Goal: Contribute content: Add original content to the website for others to see

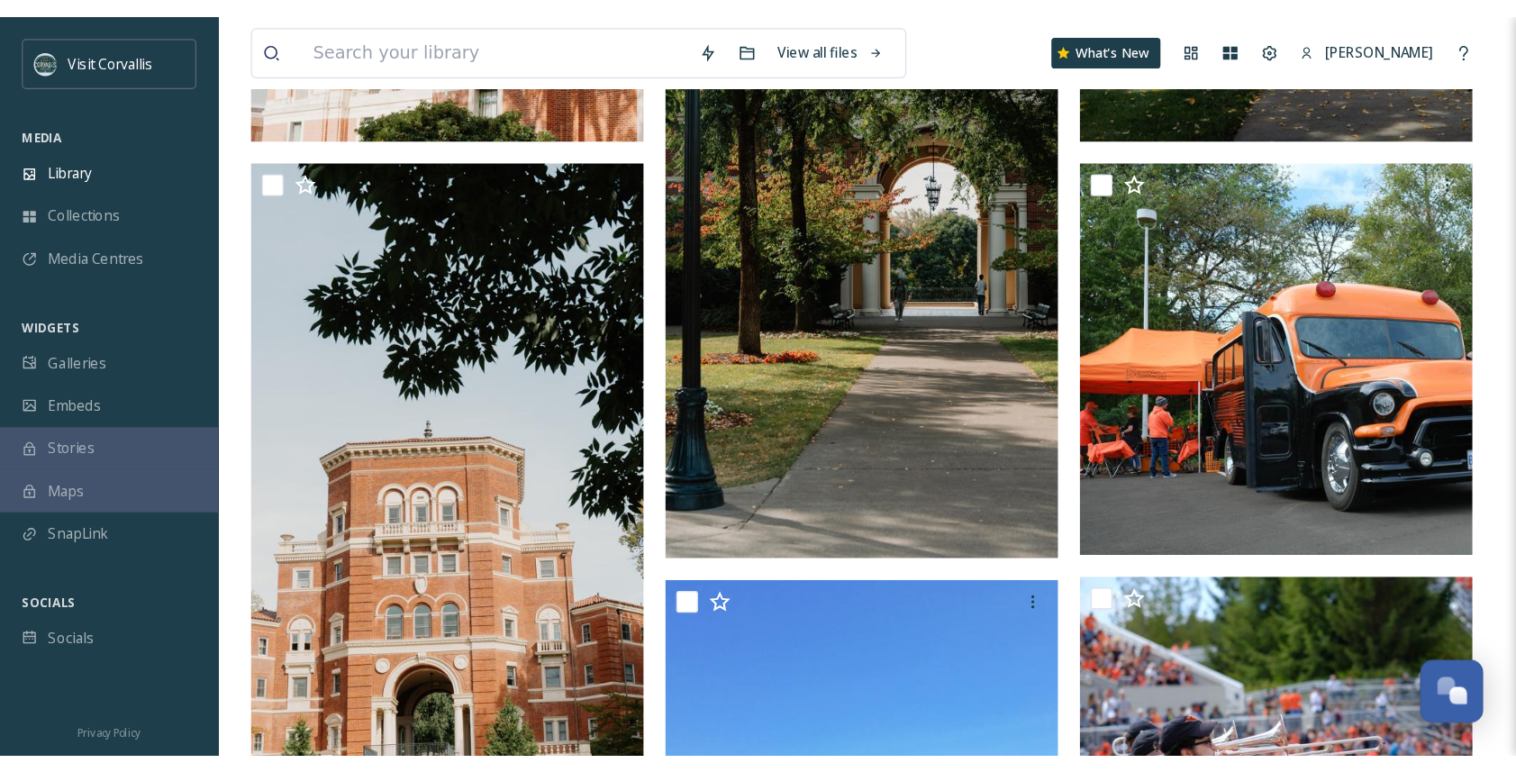
scroll to position [1435, 0]
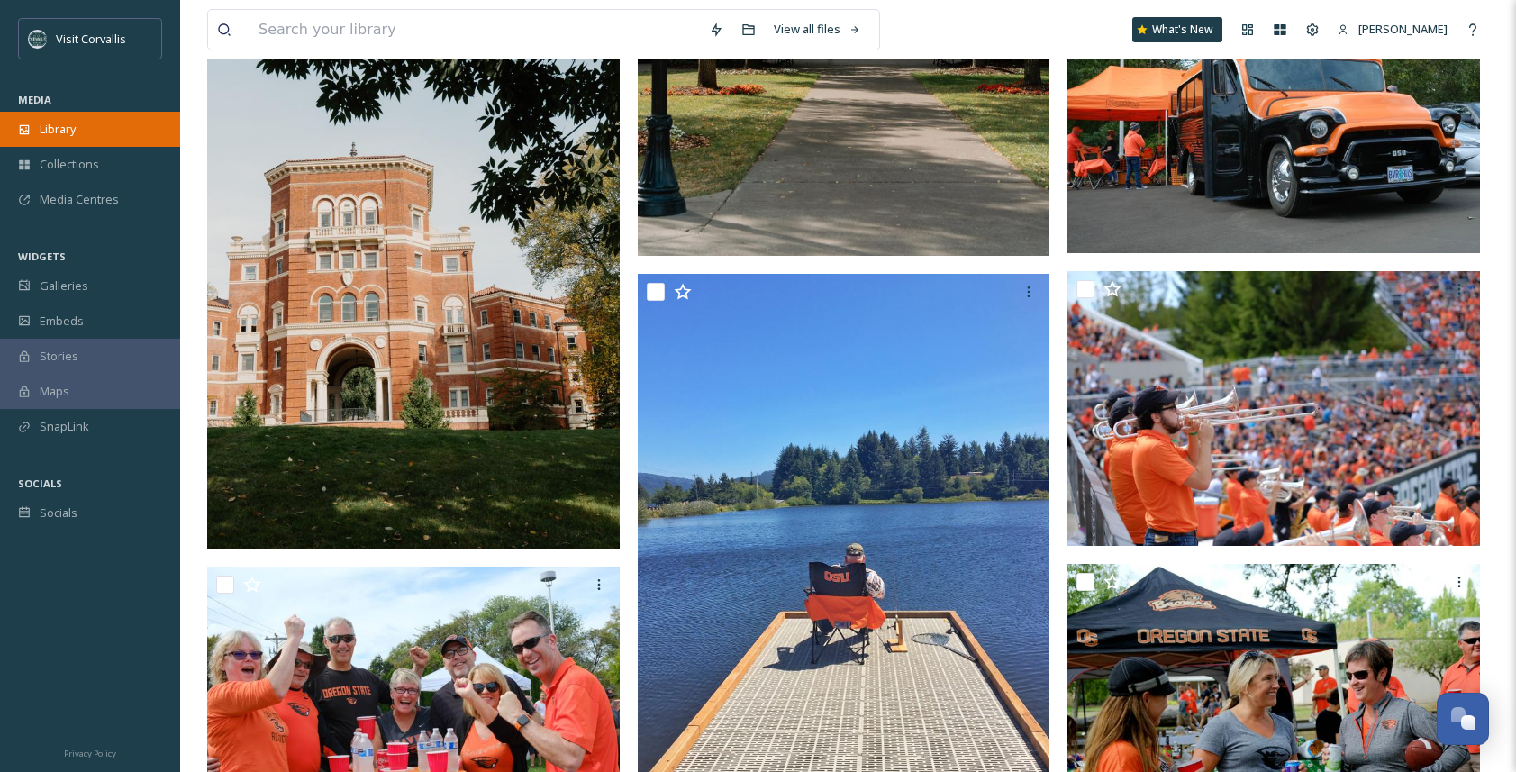
click at [42, 136] on span "Library" at bounding box center [58, 129] width 36 height 17
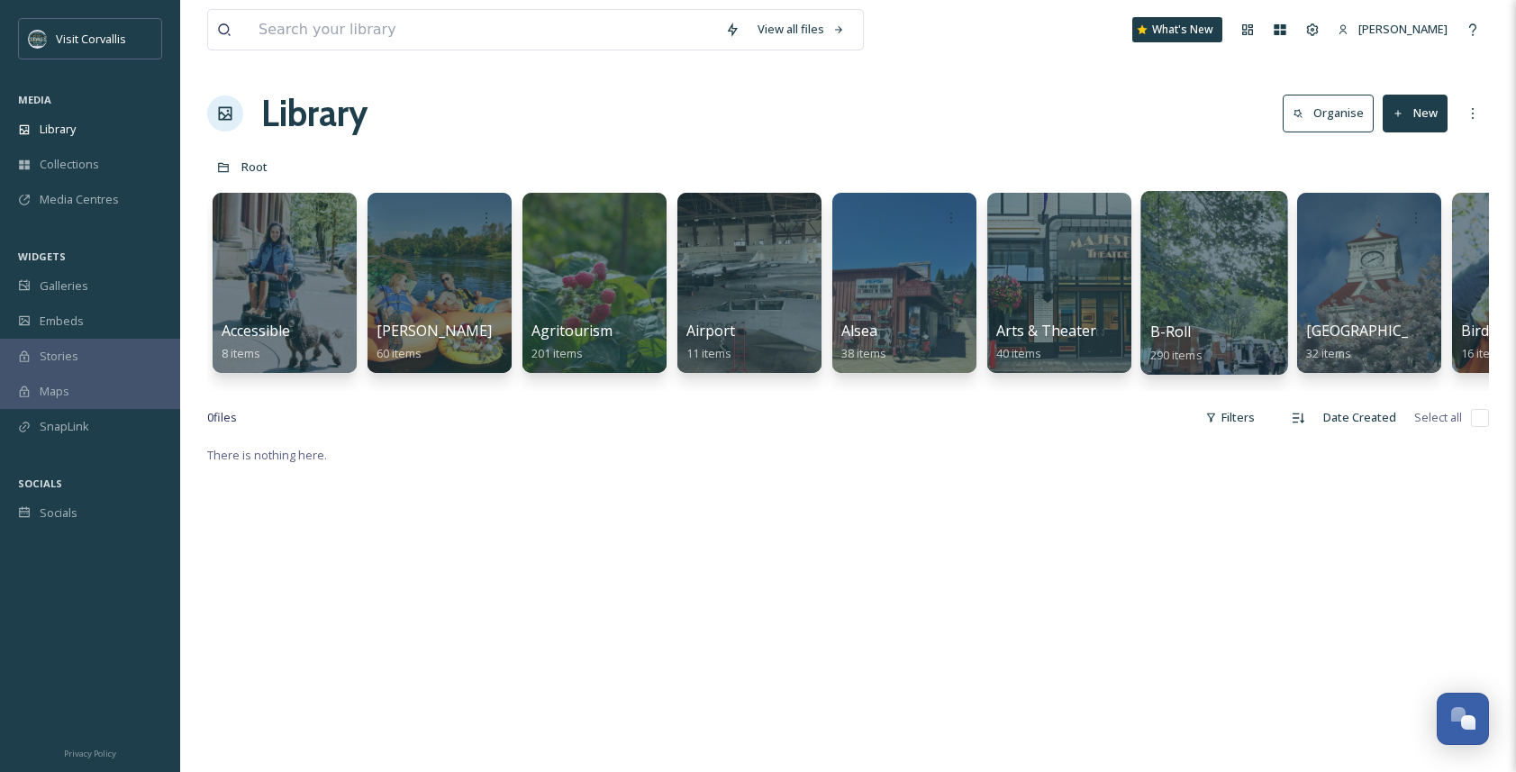
click at [1191, 284] on div at bounding box center [1213, 283] width 147 height 184
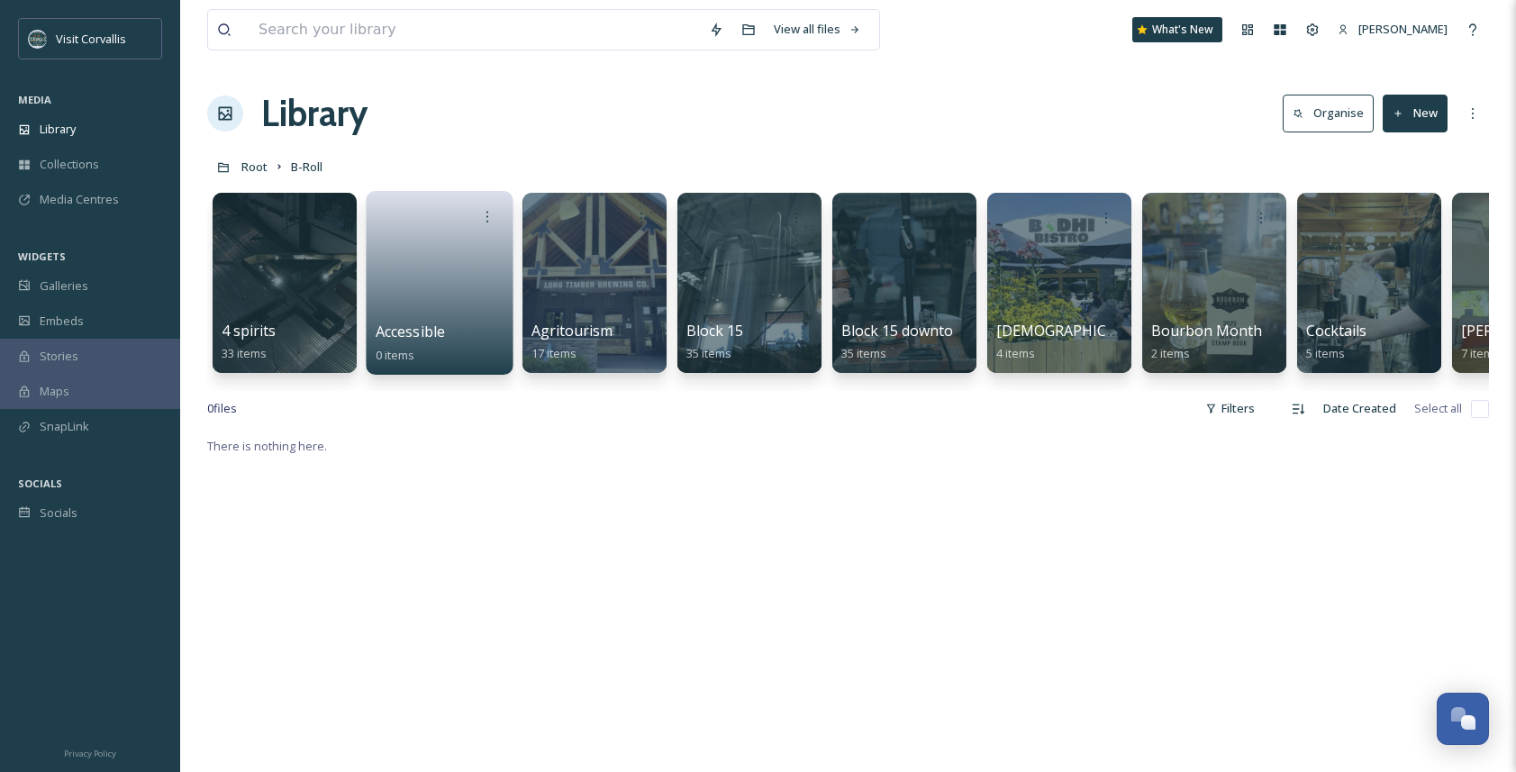
click at [449, 271] on link at bounding box center [440, 276] width 129 height 87
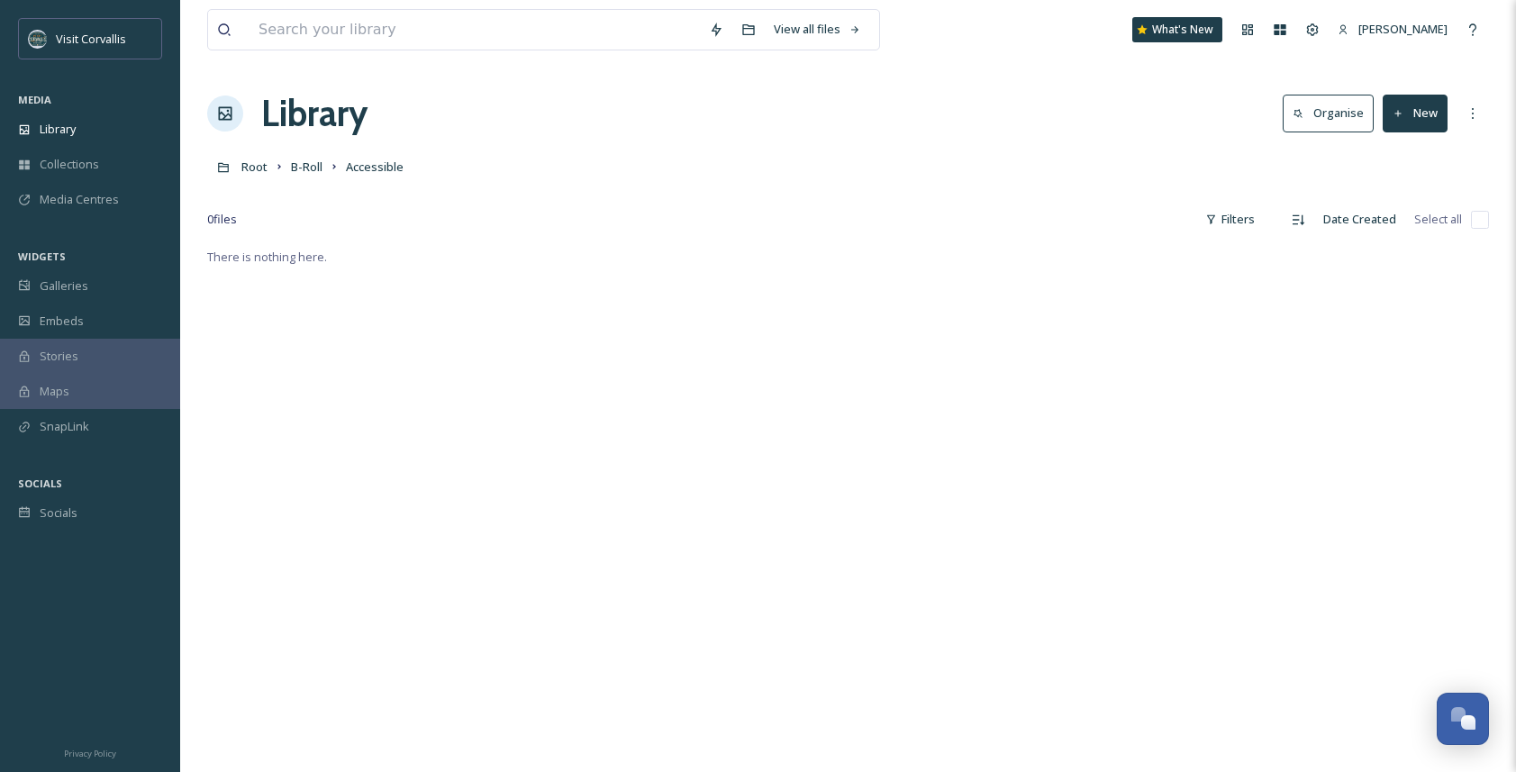
click at [1251, 113] on icon at bounding box center [1399, 114] width 12 height 12
click at [1251, 148] on span "File Upload" at bounding box center [1406, 155] width 59 height 17
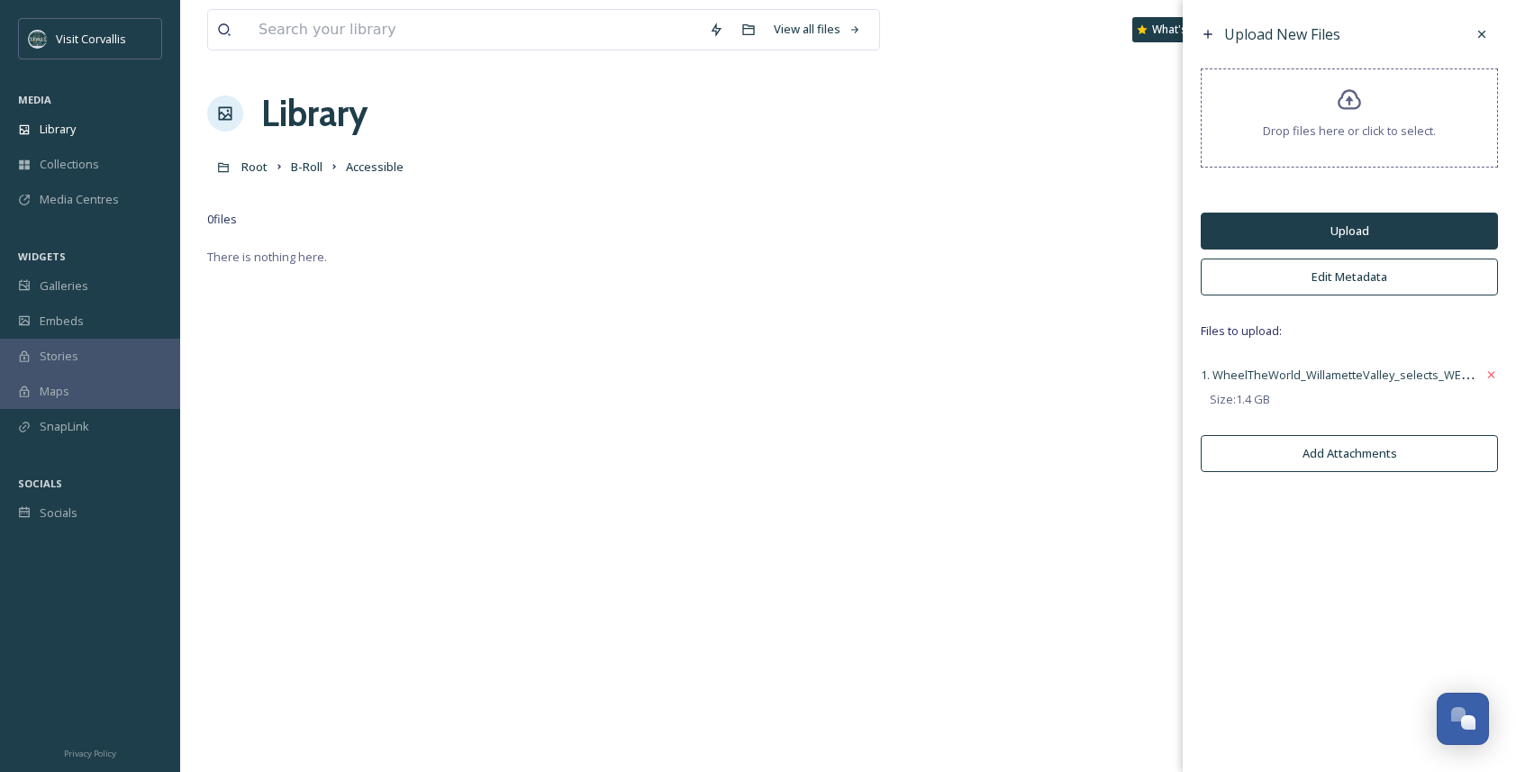
click at [1251, 266] on button "Edit Metadata" at bounding box center [1349, 277] width 297 height 37
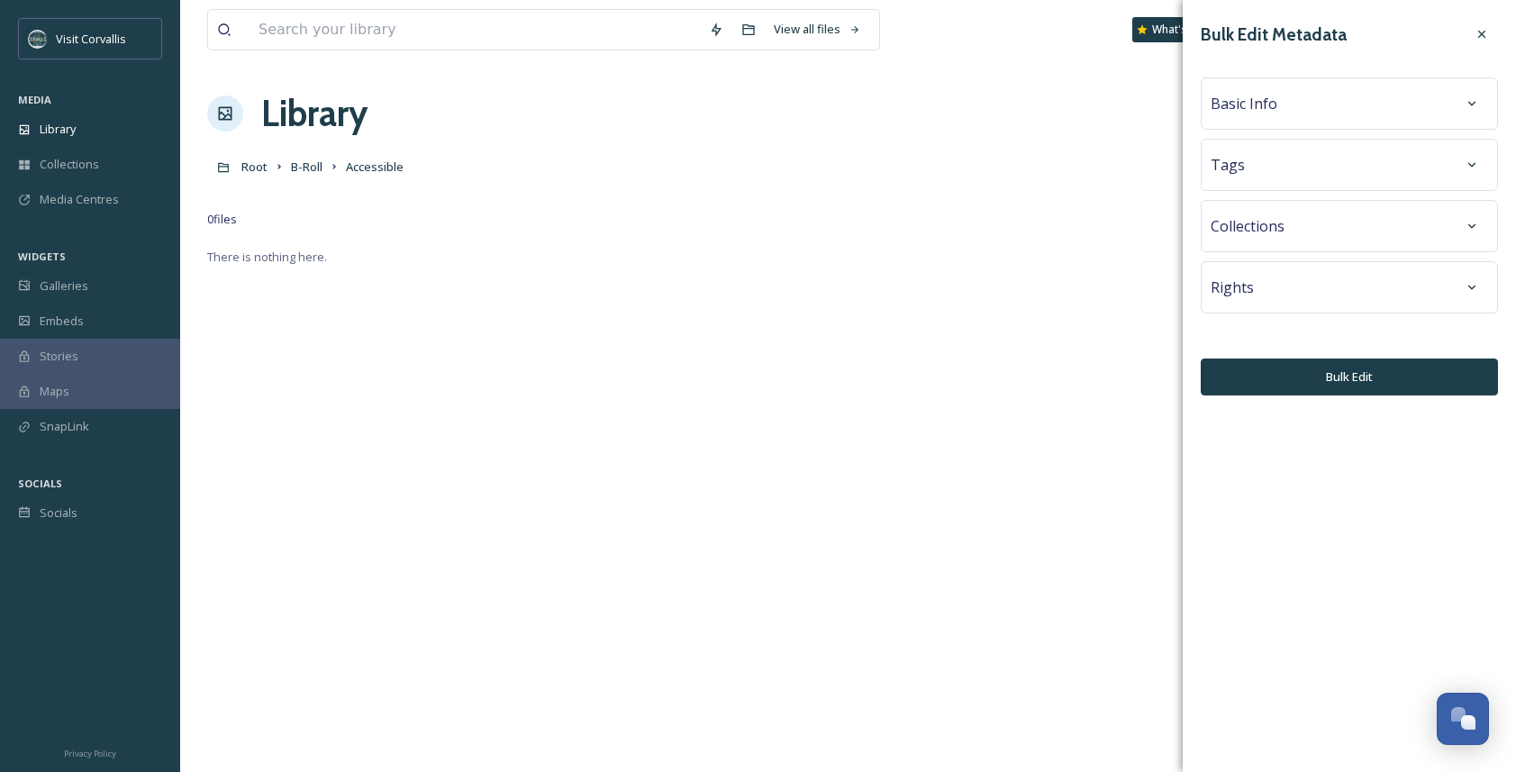
click at [1251, 96] on div "Basic Info" at bounding box center [1349, 103] width 277 height 32
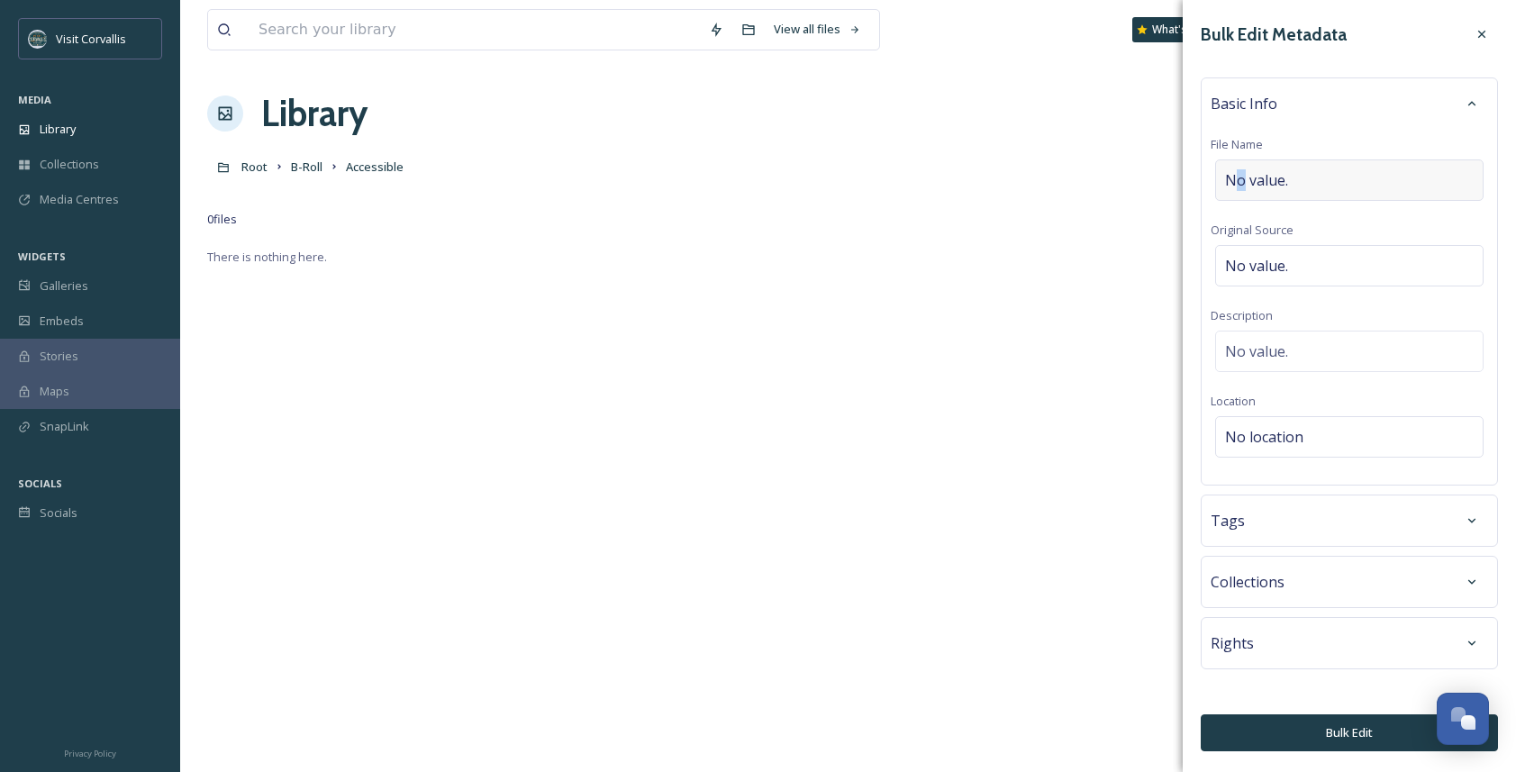
click at [1240, 183] on span "No value." at bounding box center [1256, 180] width 63 height 22
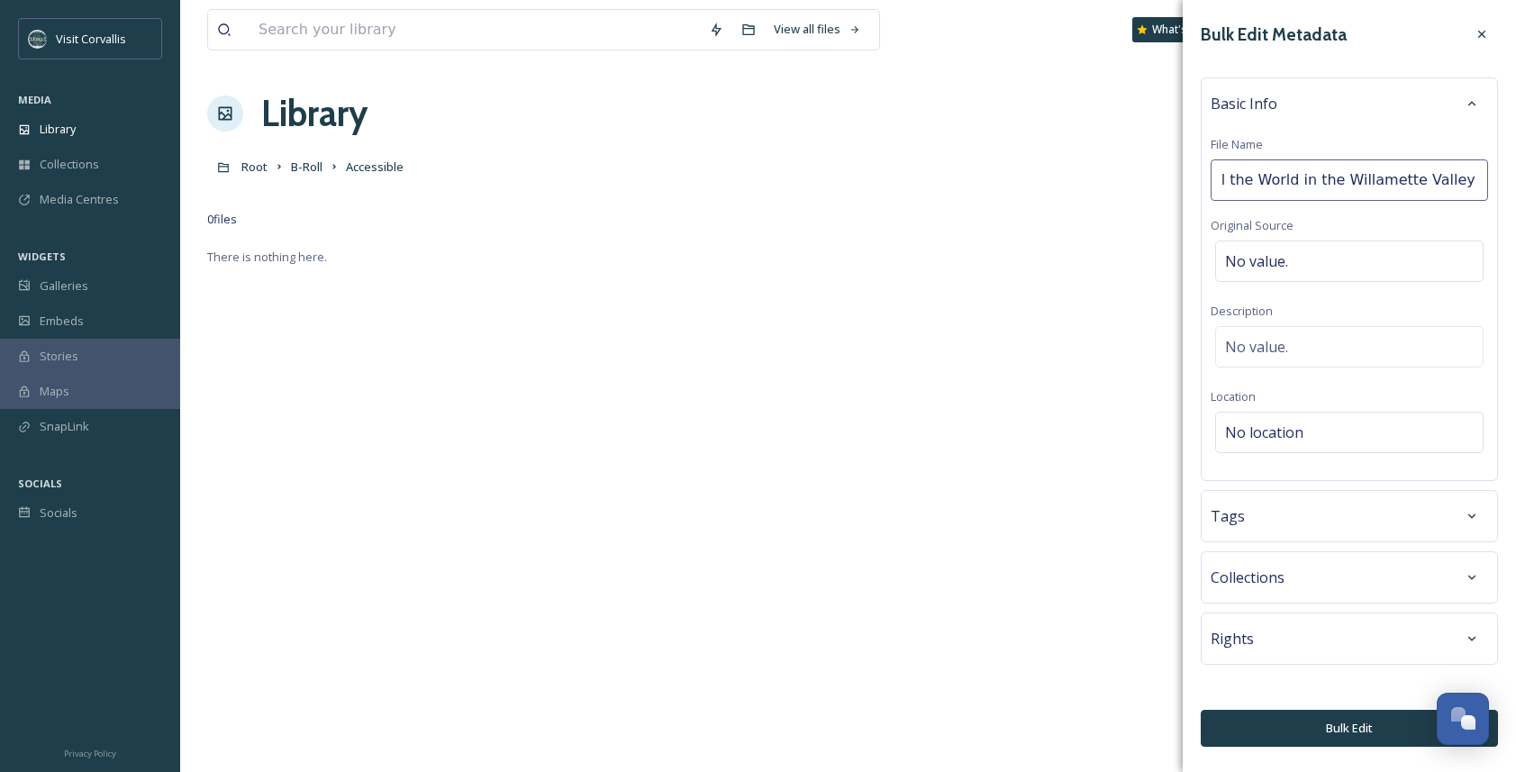
type input "Wheel the World in the Willamette Valley b roll"
click at [1251, 343] on div "Basic Info File Name Wheel the World in the Willamette Valley b roll Original S…" at bounding box center [1349, 279] width 297 height 404
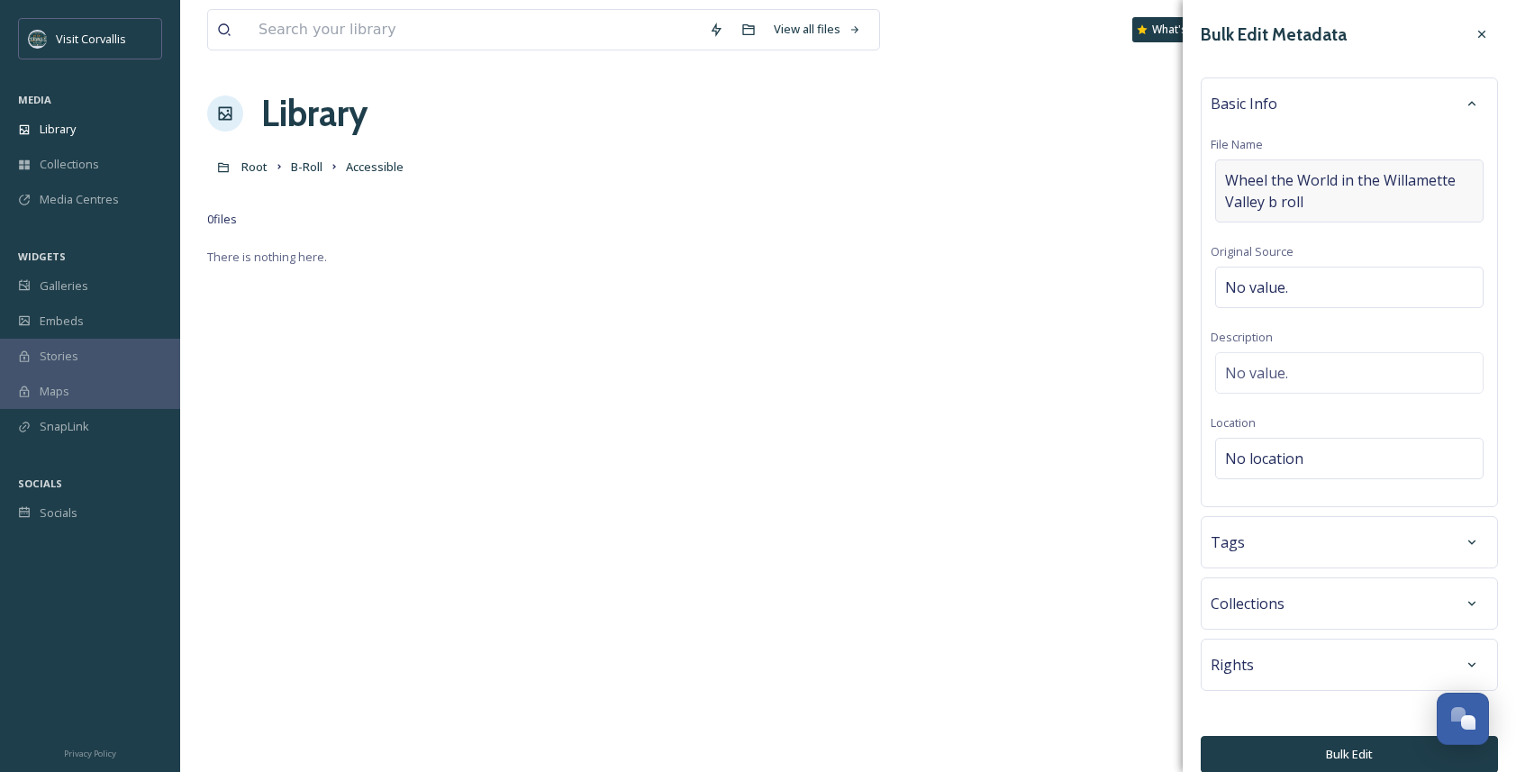
click at [1251, 197] on span "Wheel the World in the Willamette Valley b roll" at bounding box center [1349, 190] width 249 height 43
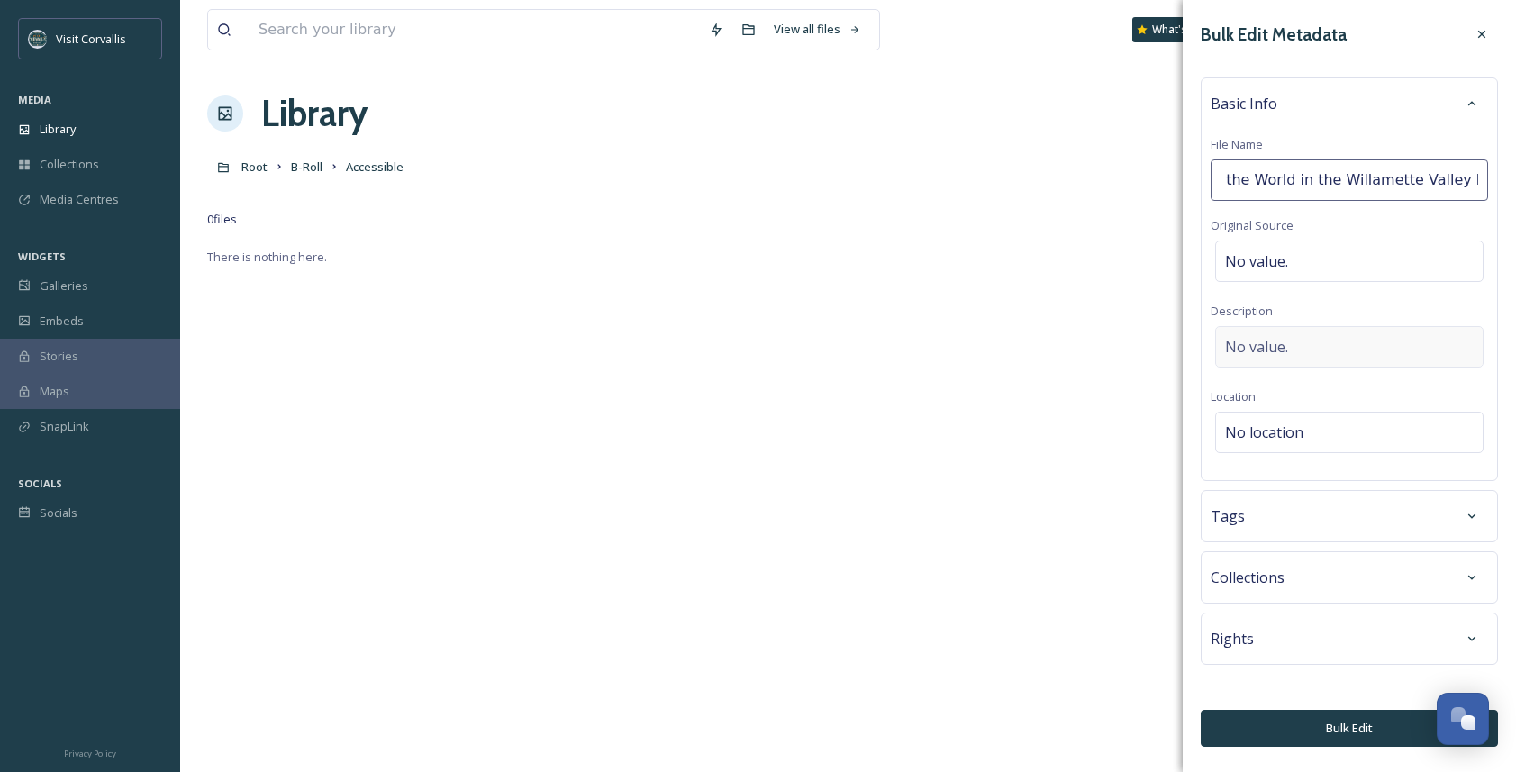
click at [1251, 346] on div "Basic Info File Name Wheel the World in the Willamette Valley b roll Original S…" at bounding box center [1349, 279] width 297 height 404
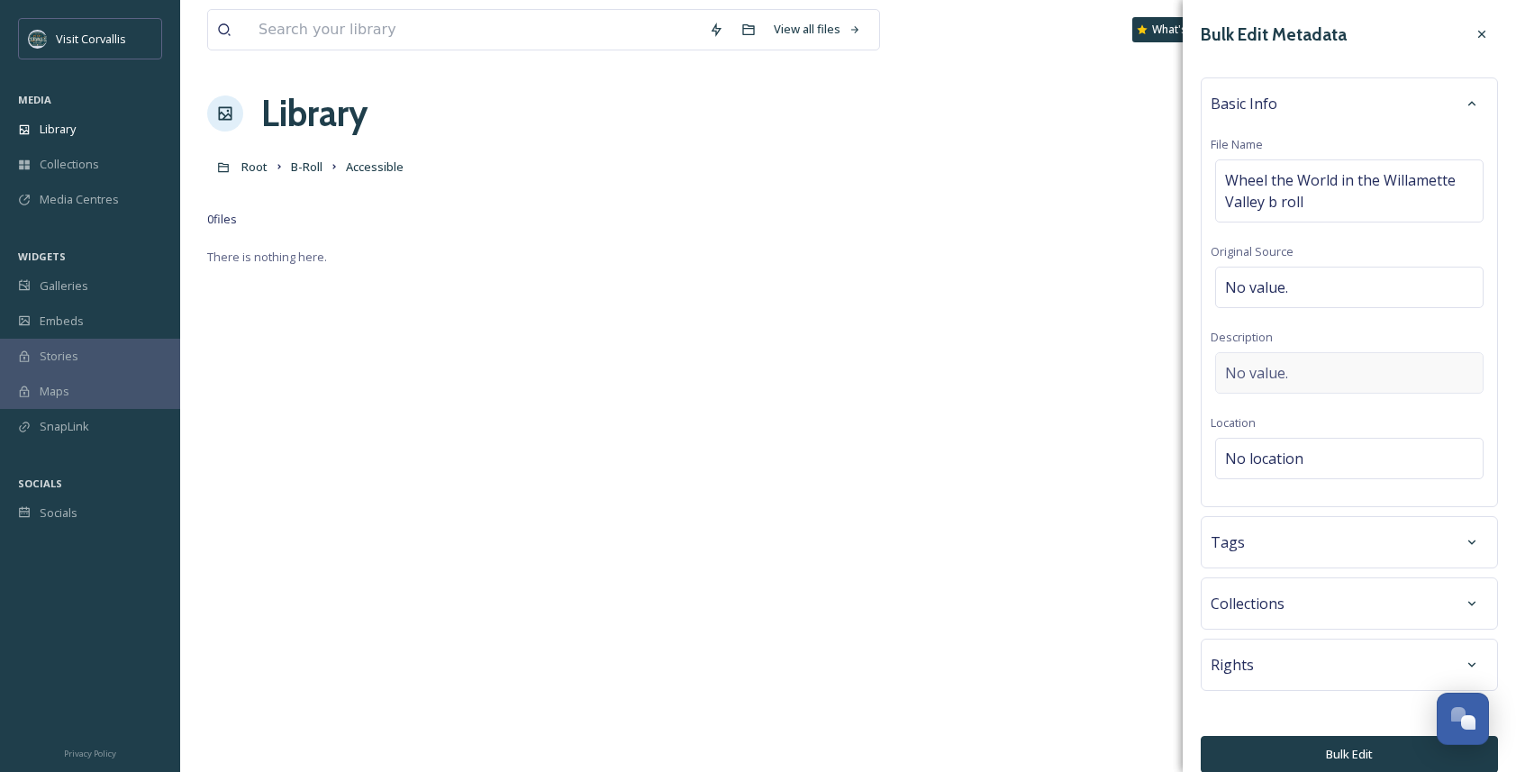
click at [1251, 353] on div "No value." at bounding box center [1349, 372] width 268 height 41
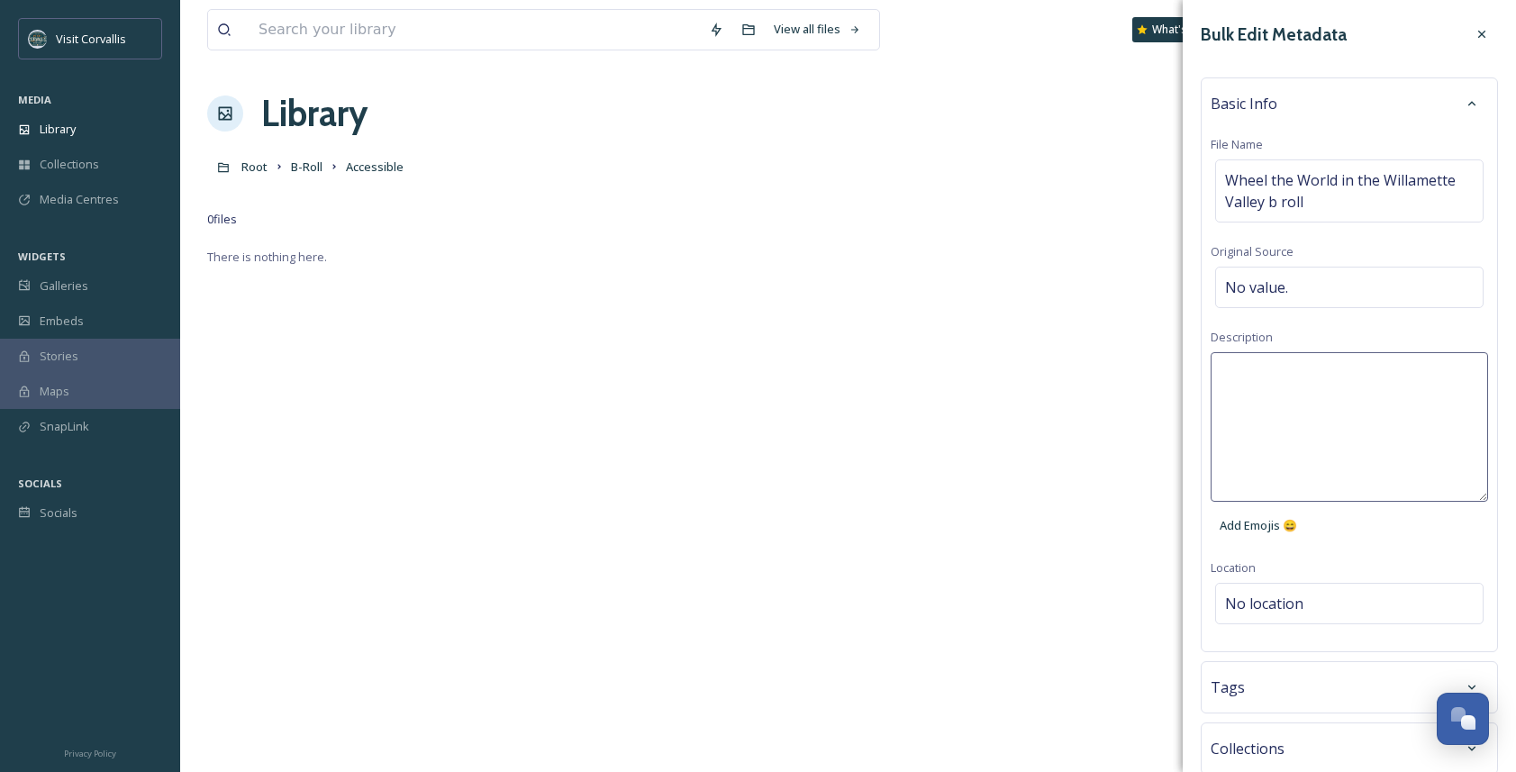
click at [1247, 364] on textarea at bounding box center [1349, 427] width 277 height 150
paste textarea "Wheel the World in the Willamette Valley b roll"
click at [1224, 373] on textarea "Wheel the World in the Willamette Valley b roll" at bounding box center [1349, 427] width 277 height 150
click at [1251, 398] on textarea "B roll from Travel [US_STATE]'s Wheel the World in the Willamette Valley b roll" at bounding box center [1349, 427] width 277 height 150
click at [1251, 410] on textarea "B roll from Travel [US_STATE]'s Wheel the World campaign in the Willamette Vall…" at bounding box center [1349, 427] width 277 height 150
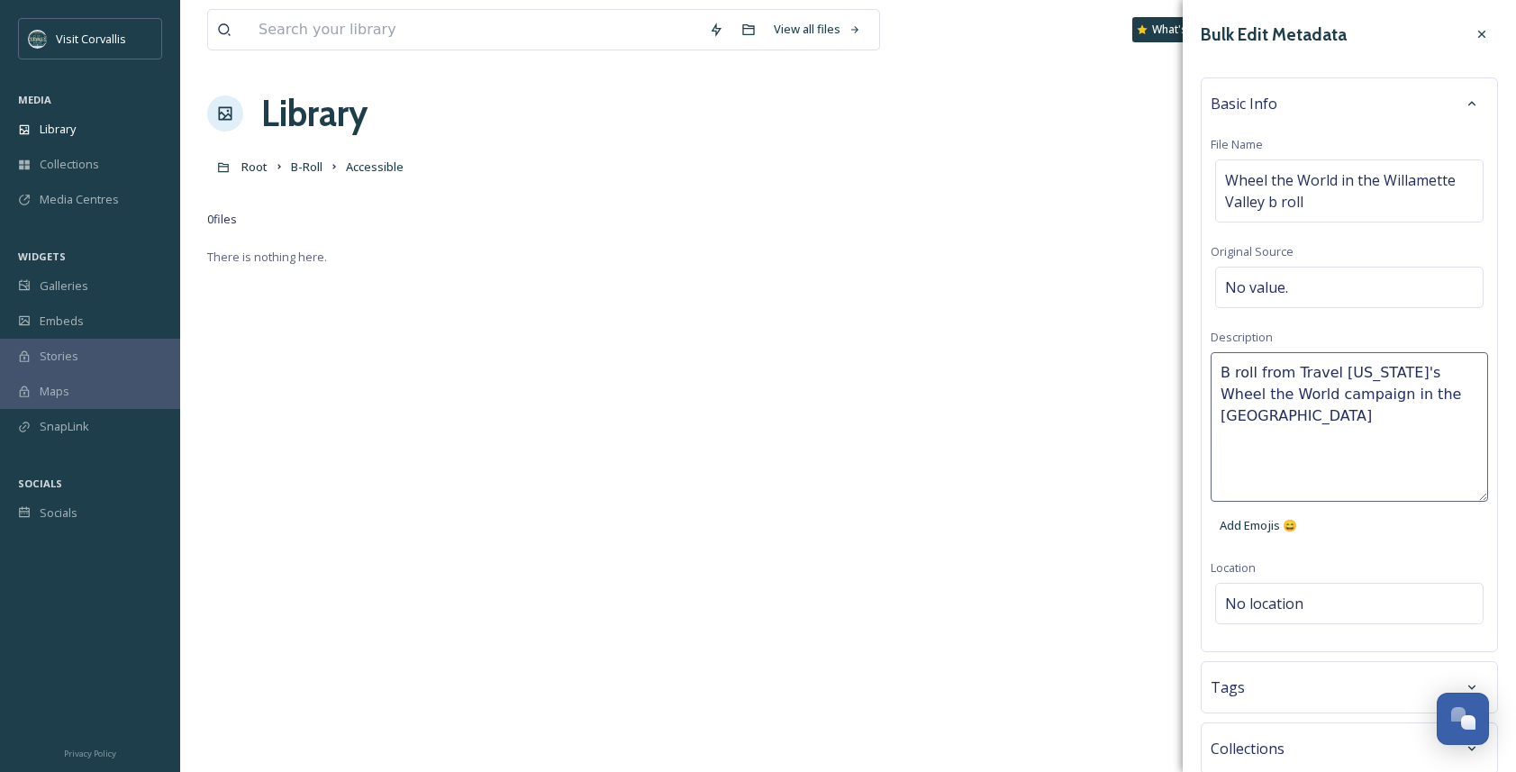
type textarea "B roll from Travel [US_STATE]'s Wheel the World campaign in the [GEOGRAPHIC_DAT…"
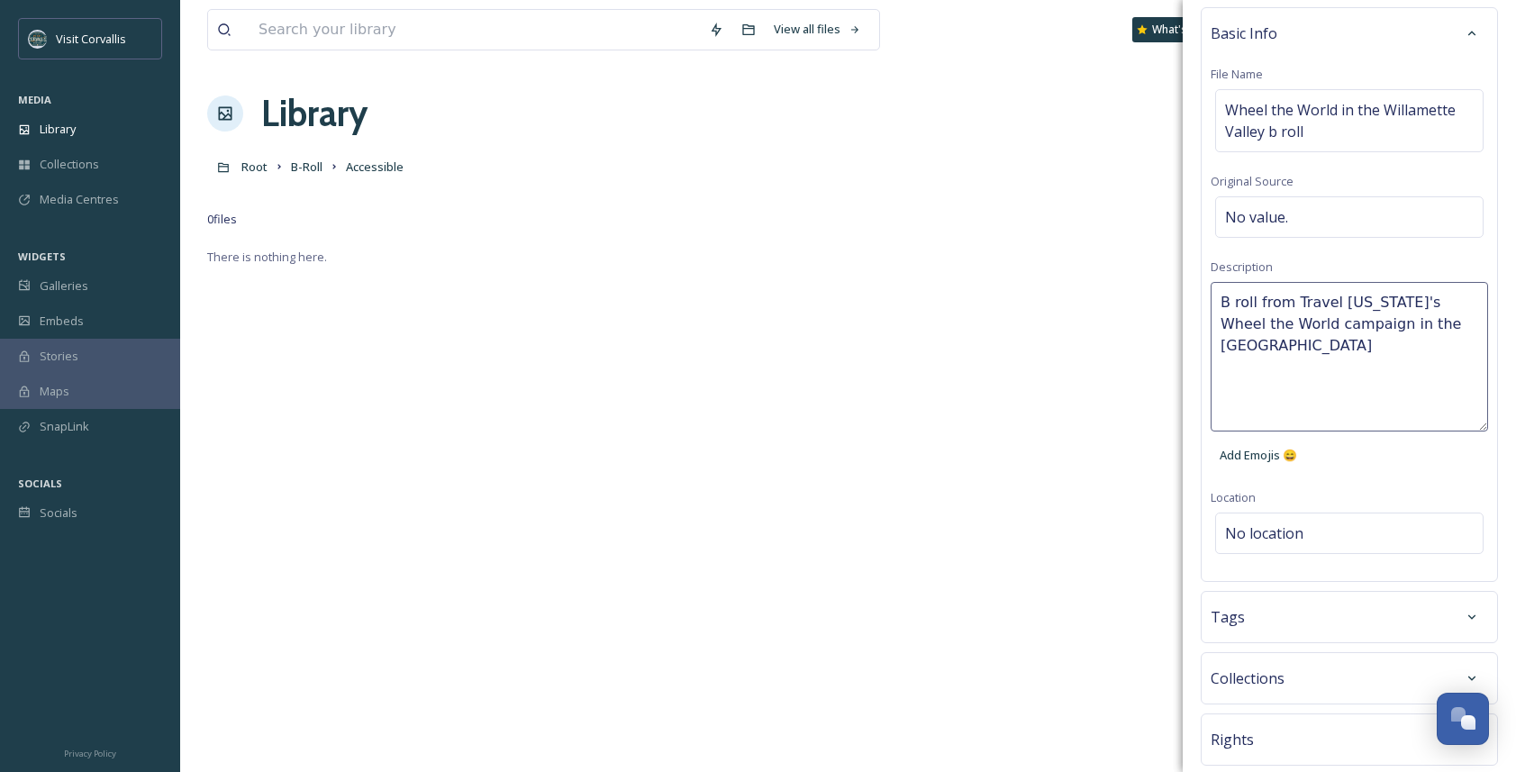
scroll to position [94, 0]
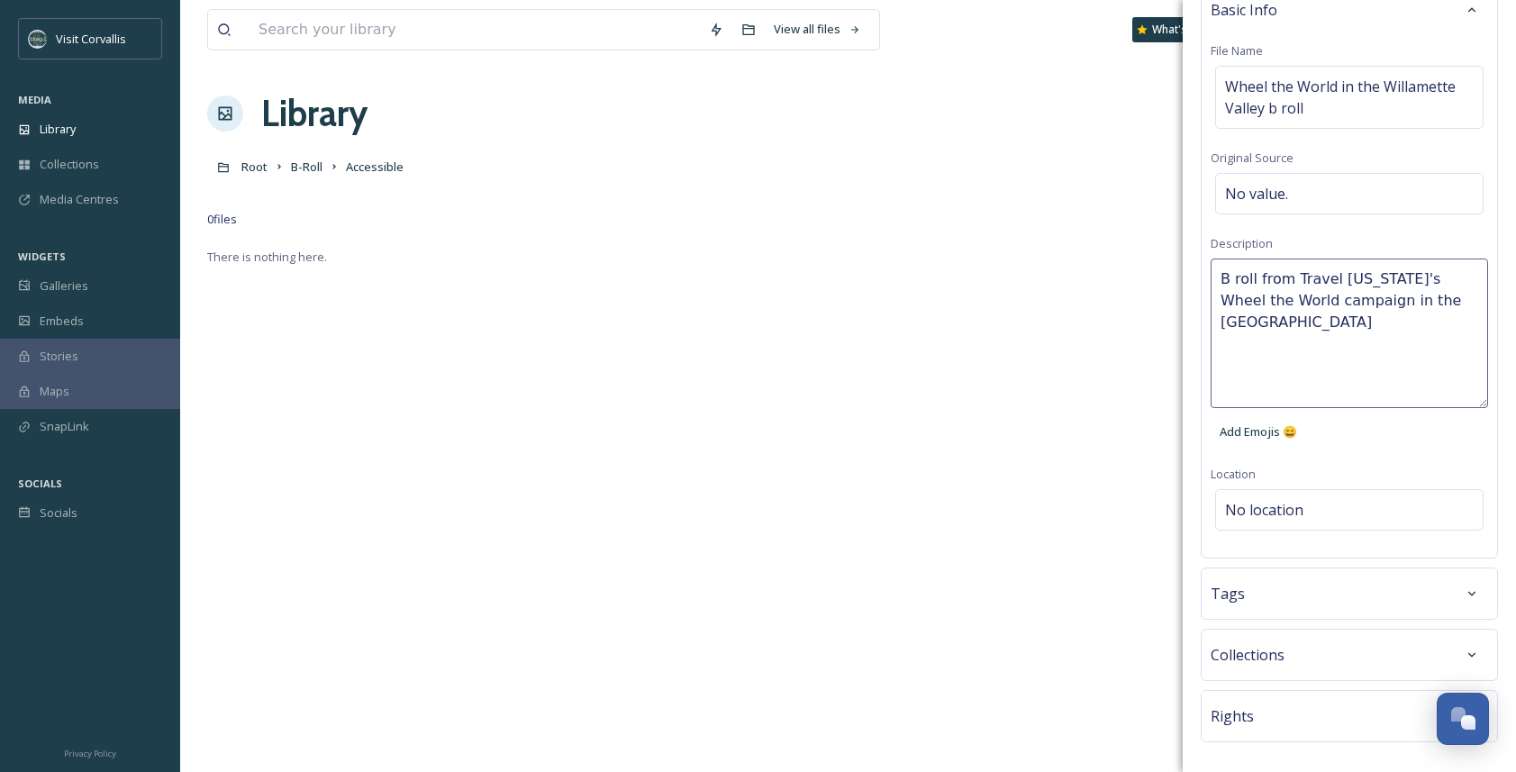
click at [1251, 584] on div "Bulk Edit Metadata Basic Info File Name Wheel the World in the Willamette Valle…" at bounding box center [1349, 374] width 333 height 936
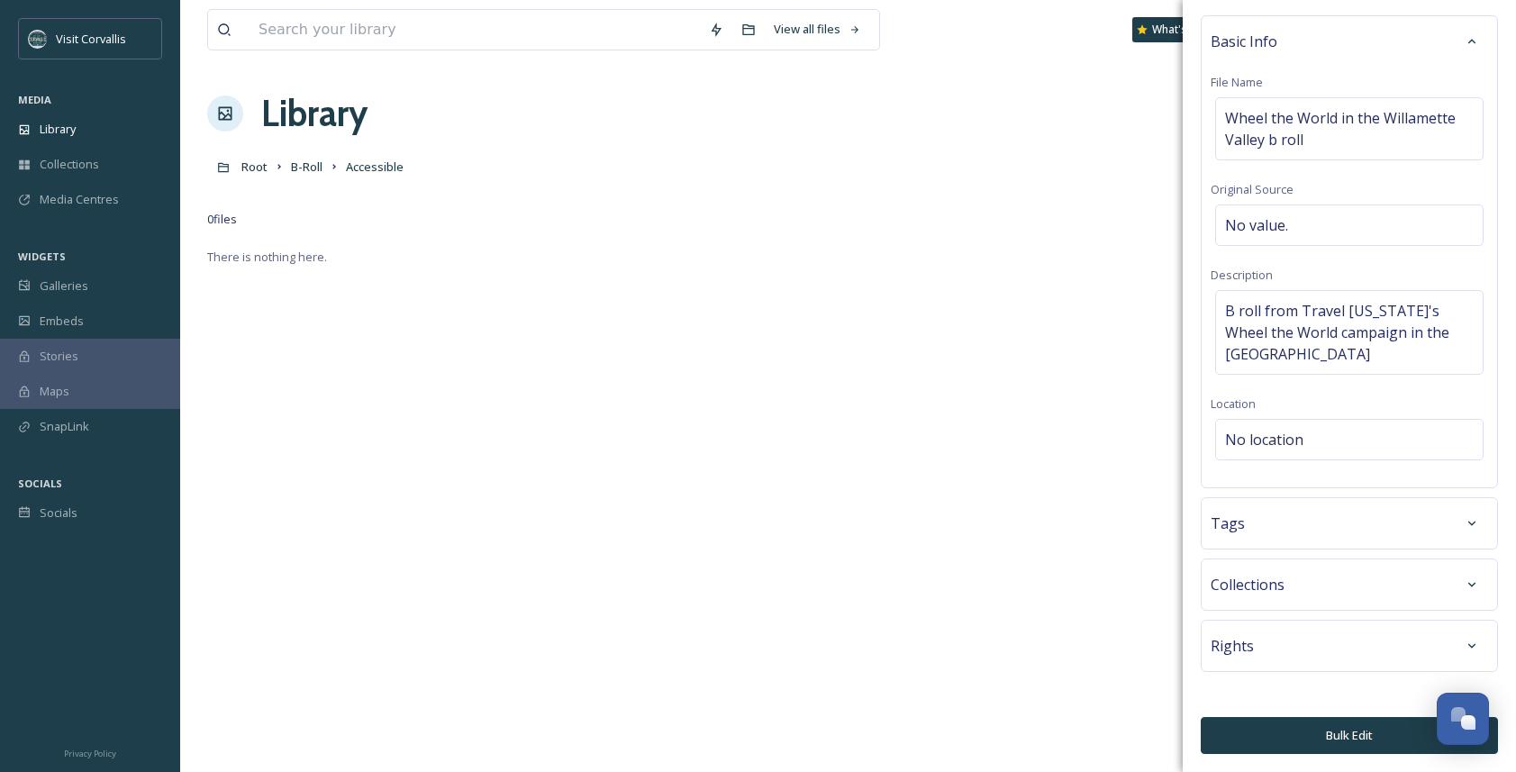
click at [1251, 513] on div "Tags" at bounding box center [1349, 523] width 277 height 32
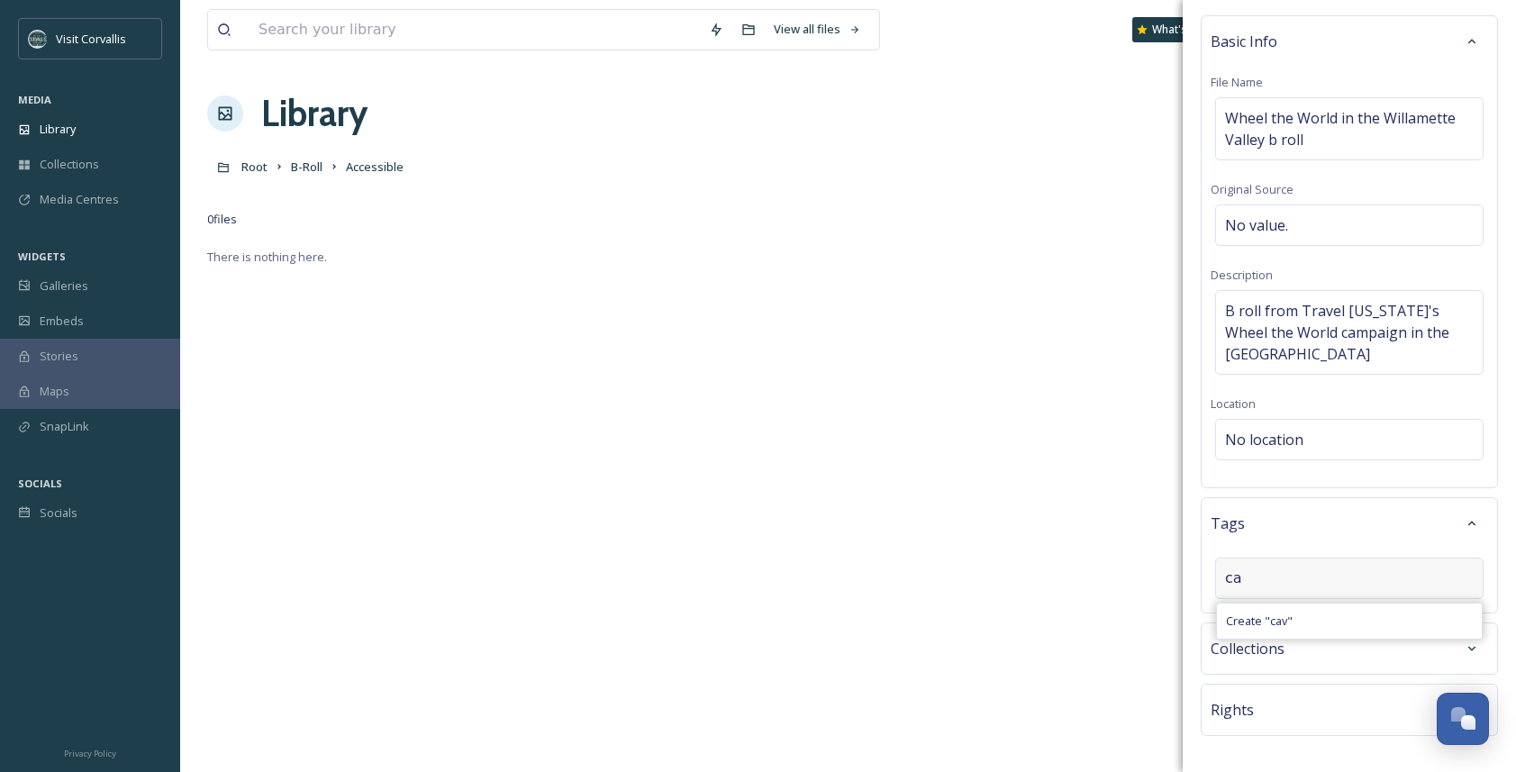
type input "c"
type input "downtown dining"
click at [1251, 609] on span "downtown dining" at bounding box center [1273, 621] width 94 height 17
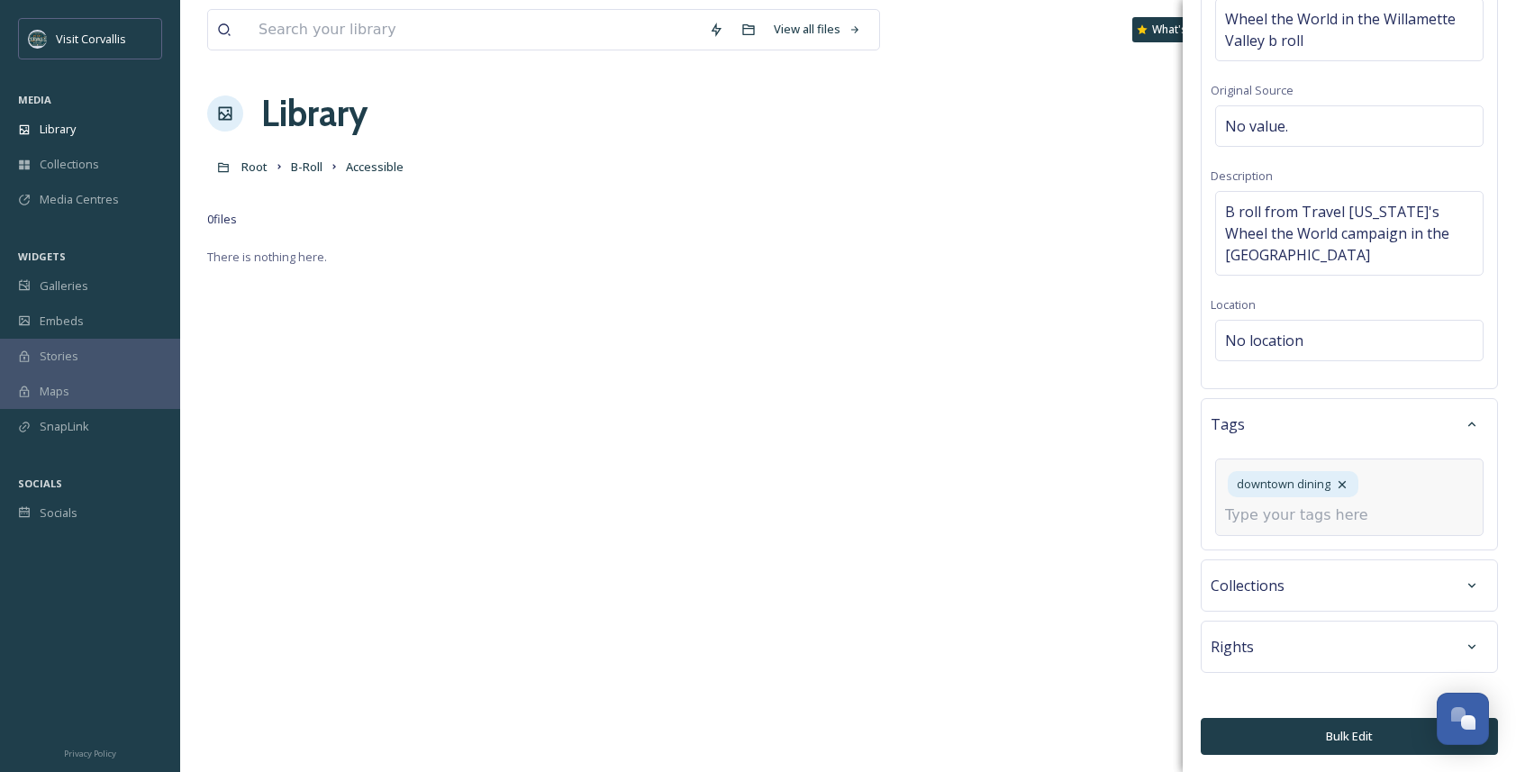
click at [1251, 609] on div "Rights" at bounding box center [1349, 647] width 277 height 32
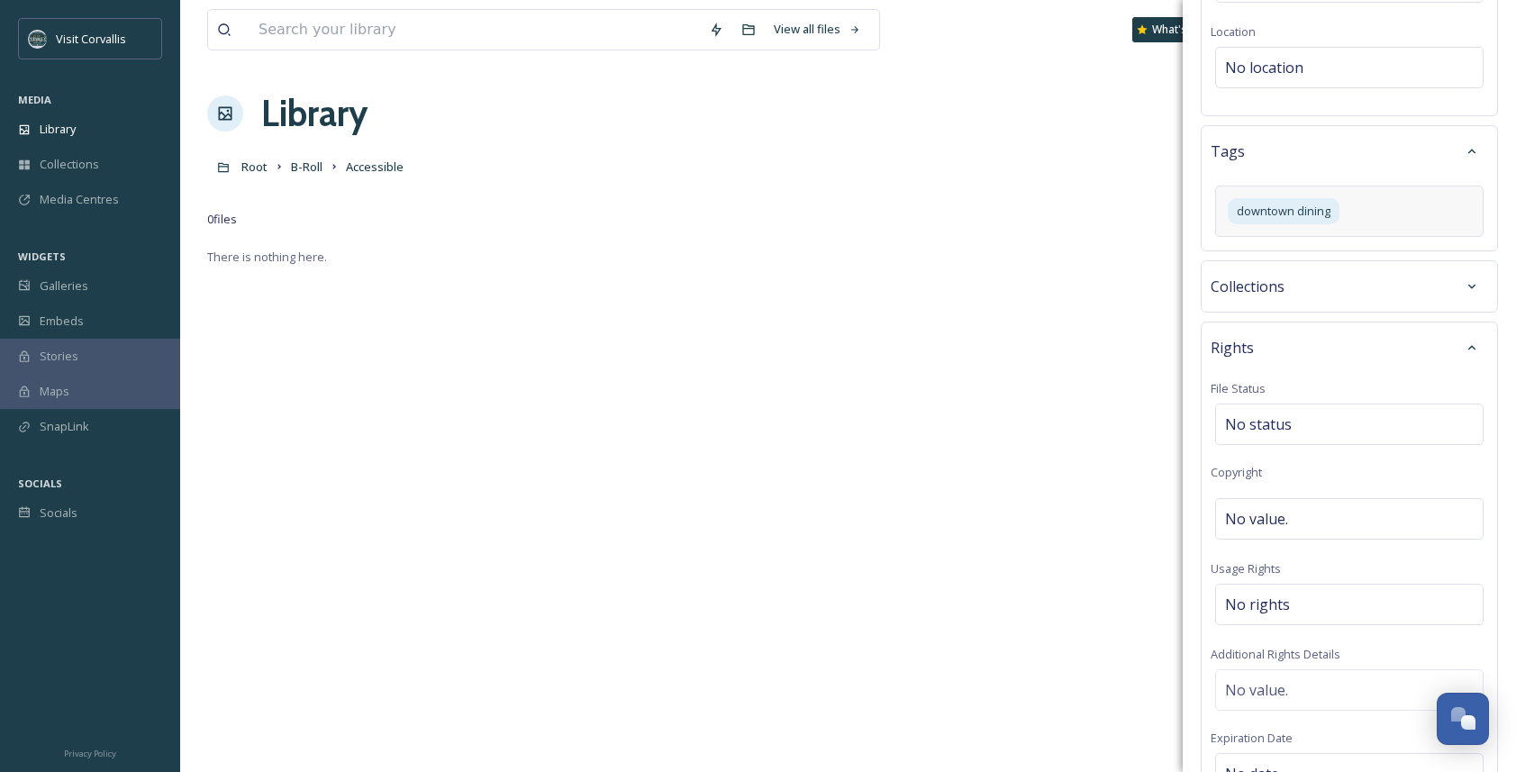
scroll to position [435, 0]
click at [1251, 608] on span "No rights" at bounding box center [1257, 604] width 65 height 22
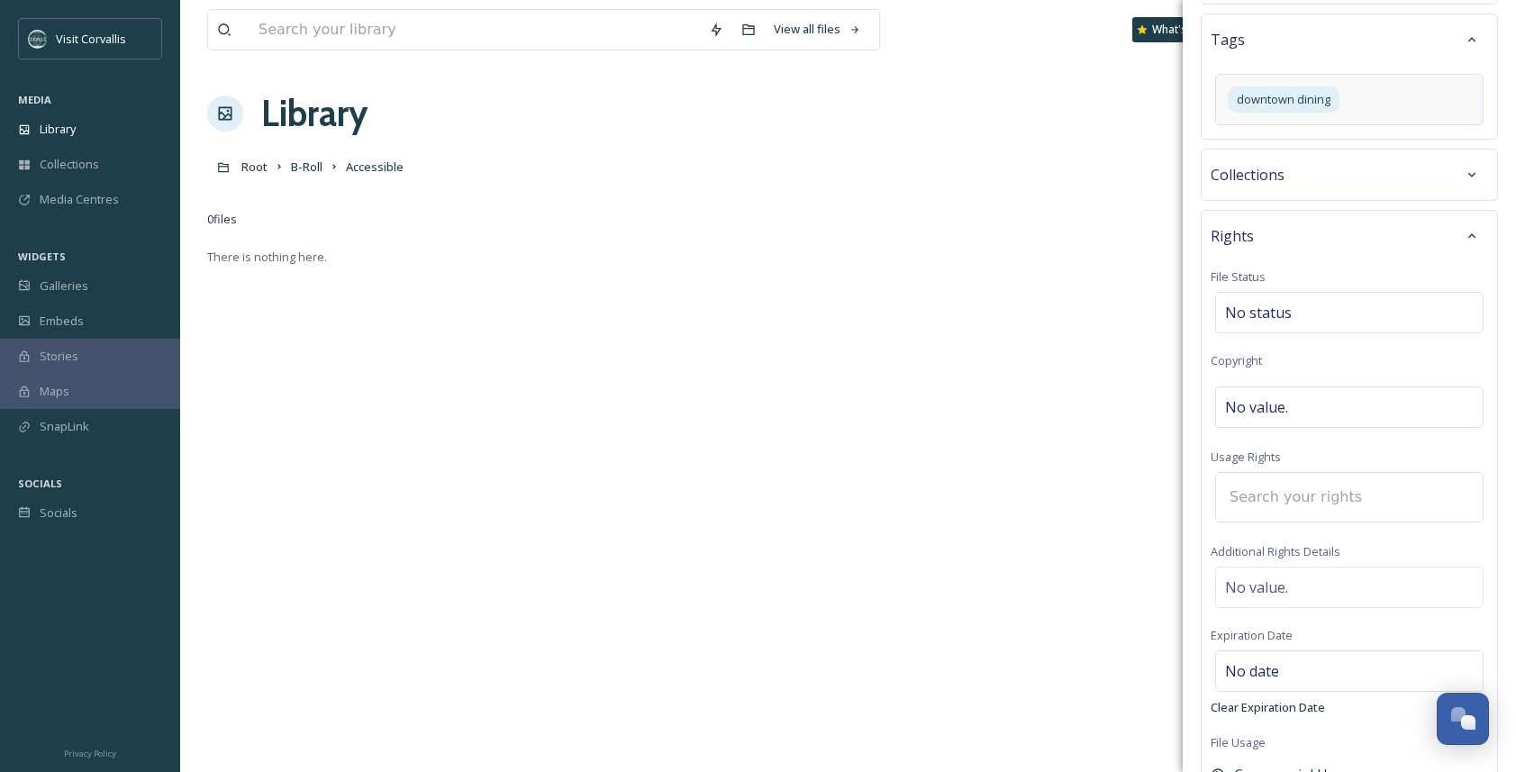
scroll to position [588, 0]
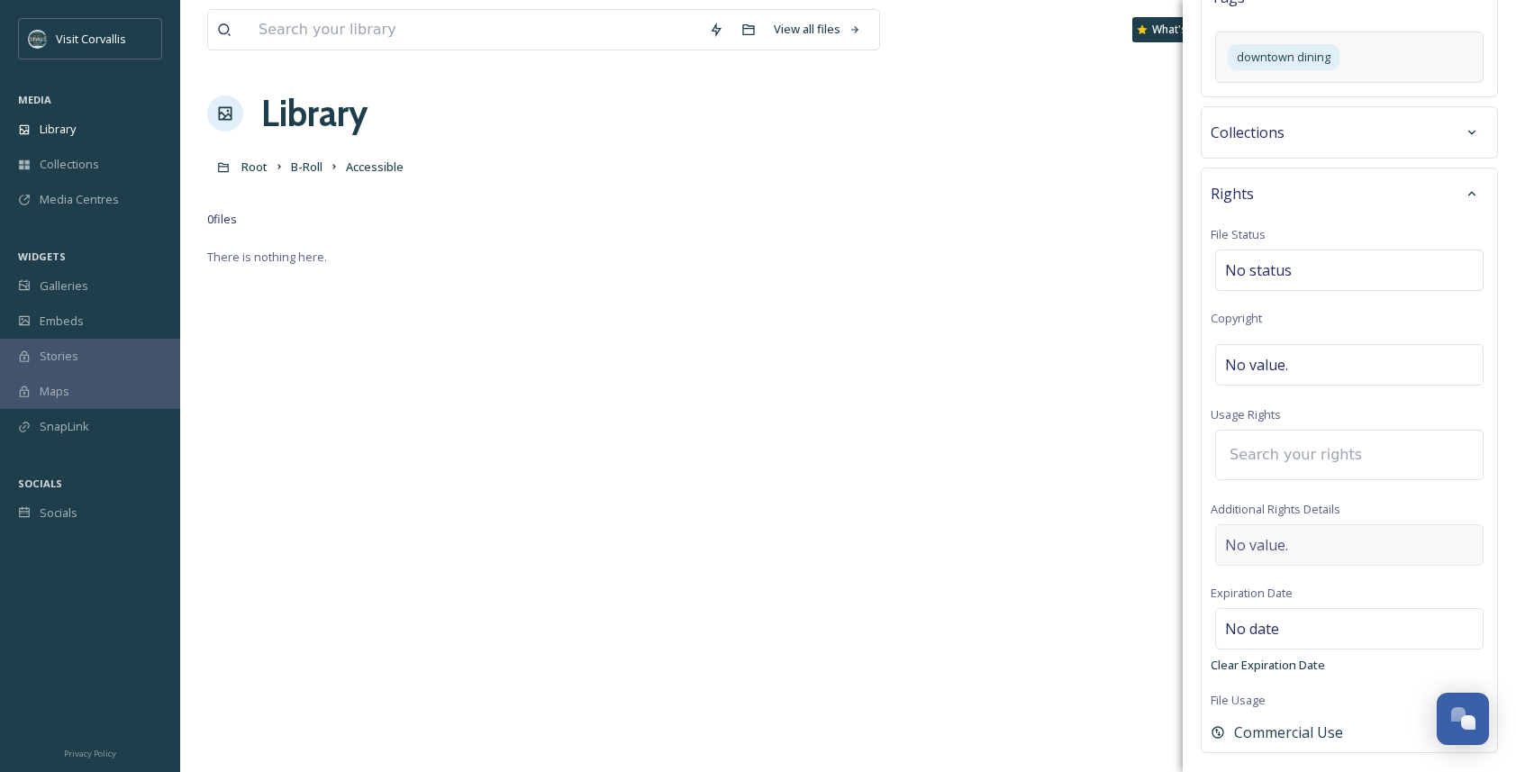
click at [1251, 543] on span "No value." at bounding box center [1256, 545] width 63 height 22
click at [1251, 534] on textarea at bounding box center [1349, 590] width 277 height 150
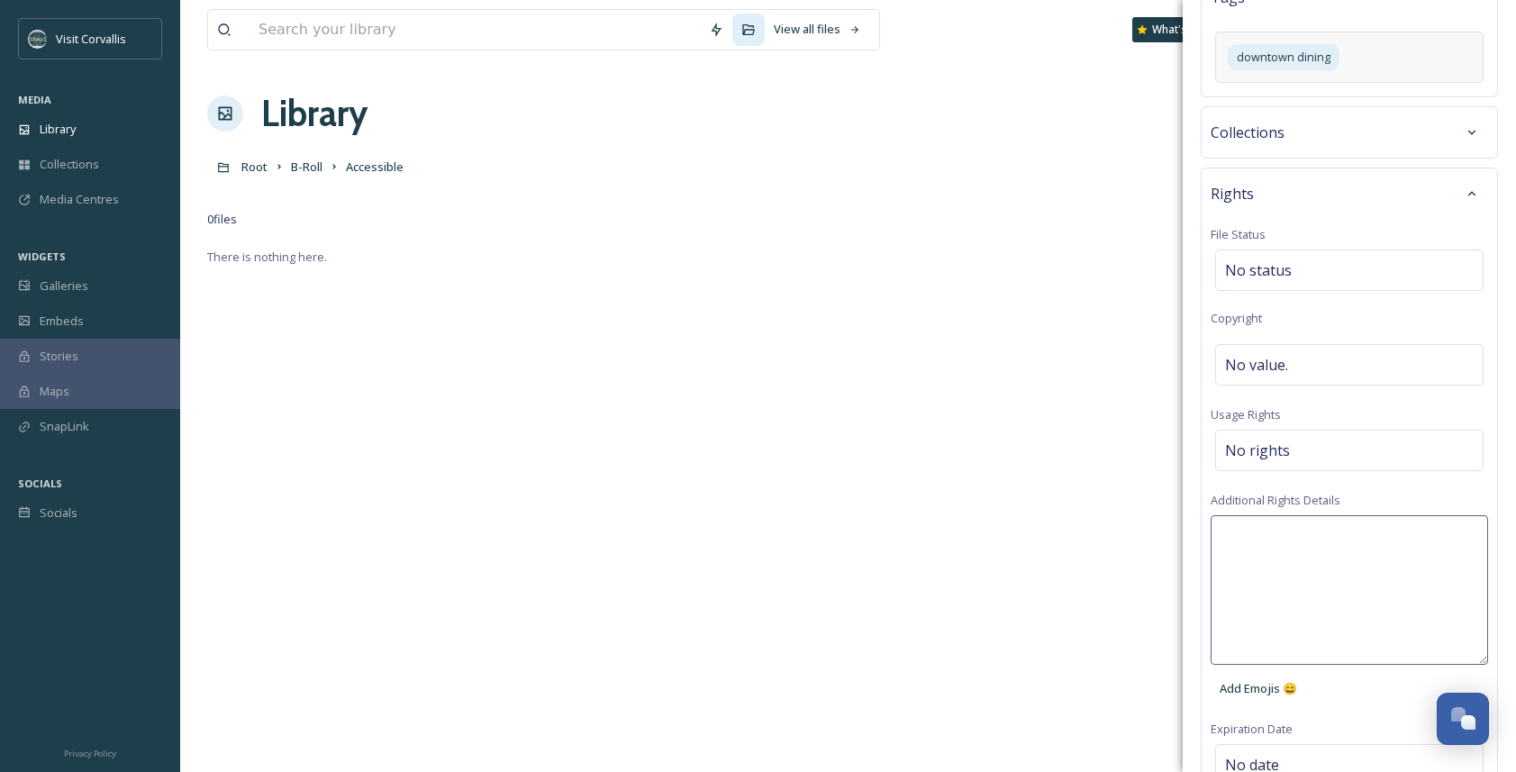
paste textarea "LOREMIP DOLORS AMETC ADIPI ELITSEDDOE Tem incididuntut labore etd magna al ENI’…"
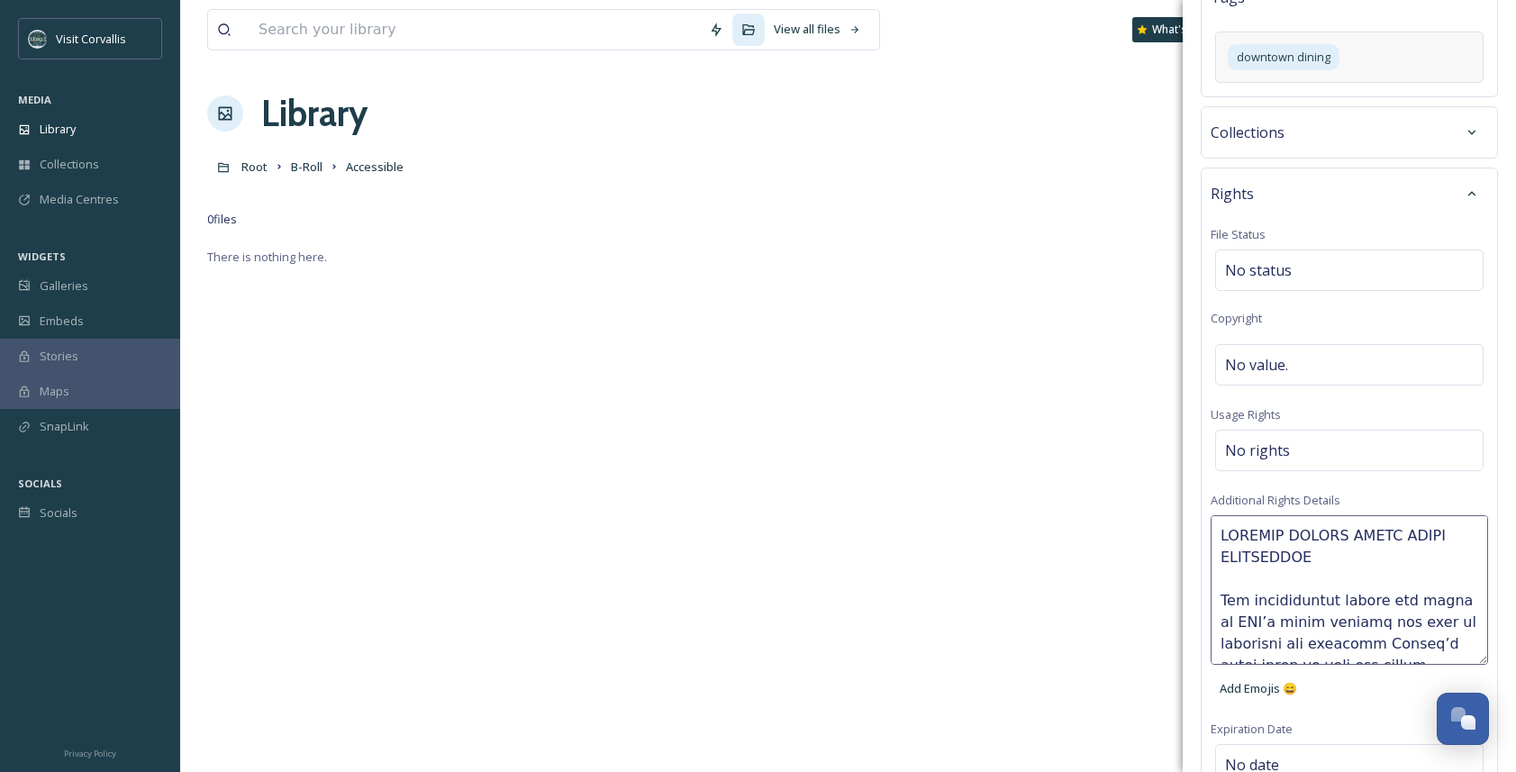
scroll to position [1070, 0]
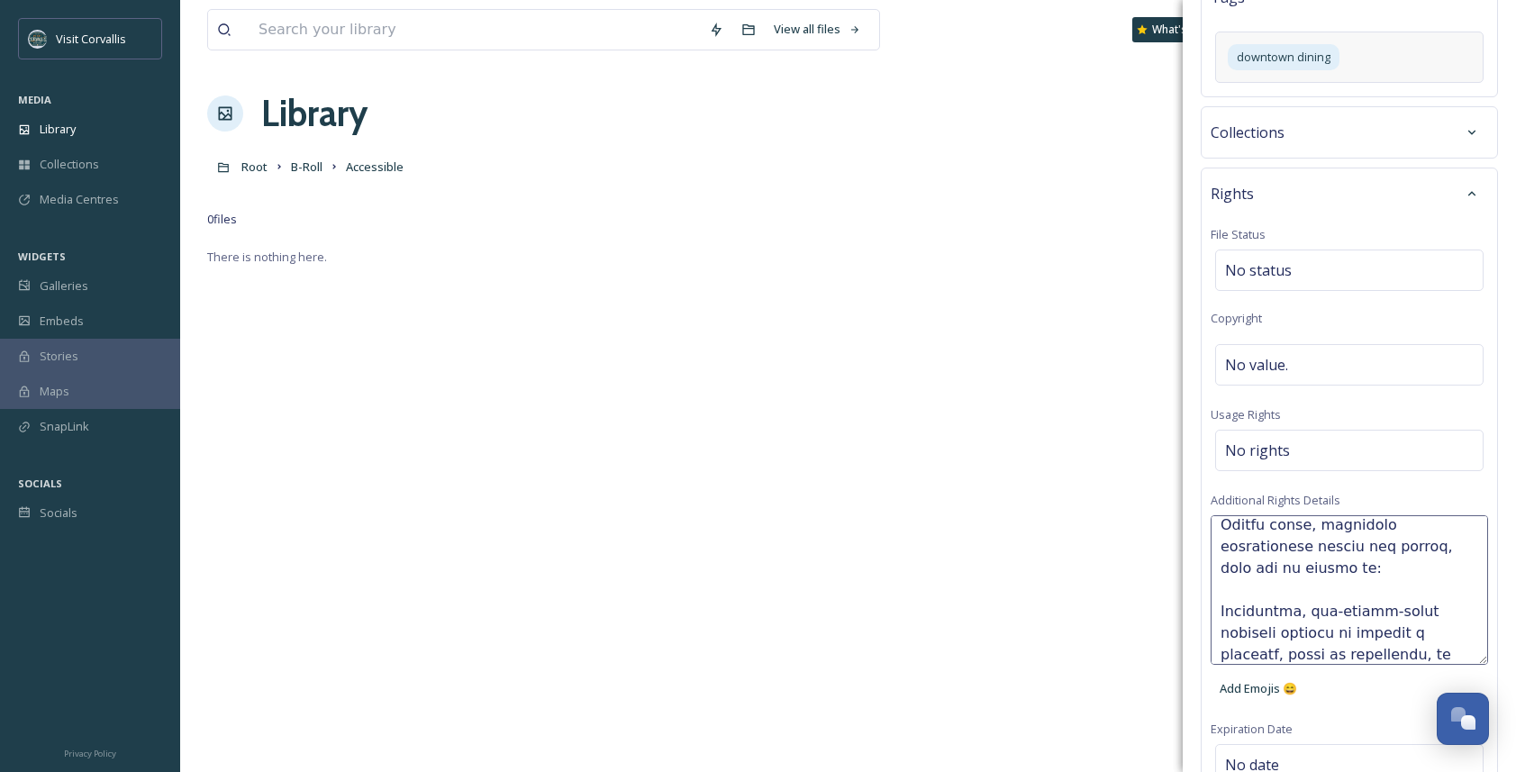
click at [1221, 569] on textarea at bounding box center [1349, 590] width 277 height 150
type textarea "LOREMIP DOLORS AMETC ADIPI ELITSEDDOE Tem incididuntut labore etd magna al ENI’…"
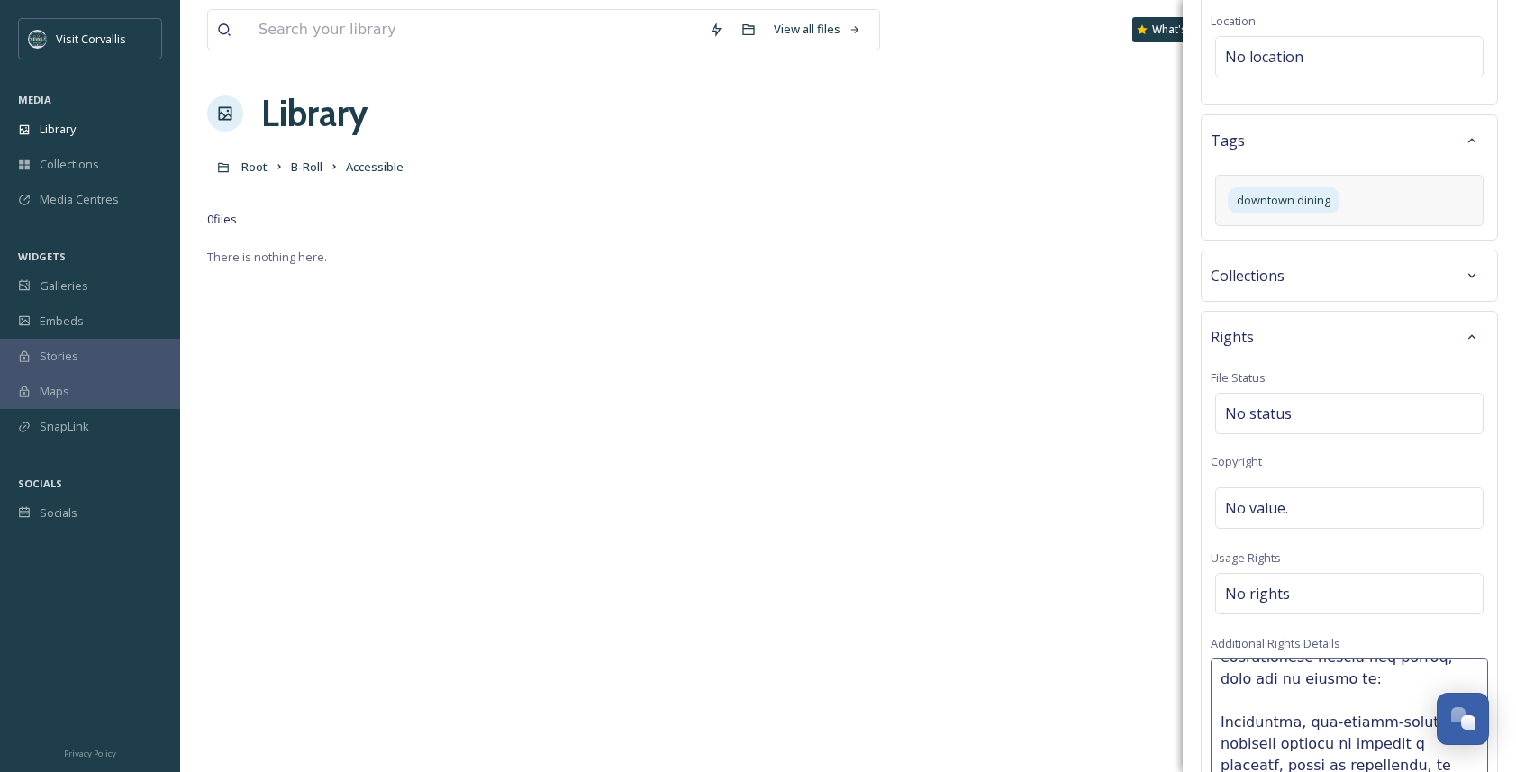
scroll to position [449, 0]
click at [1251, 497] on span "No value." at bounding box center [1256, 505] width 63 height 22
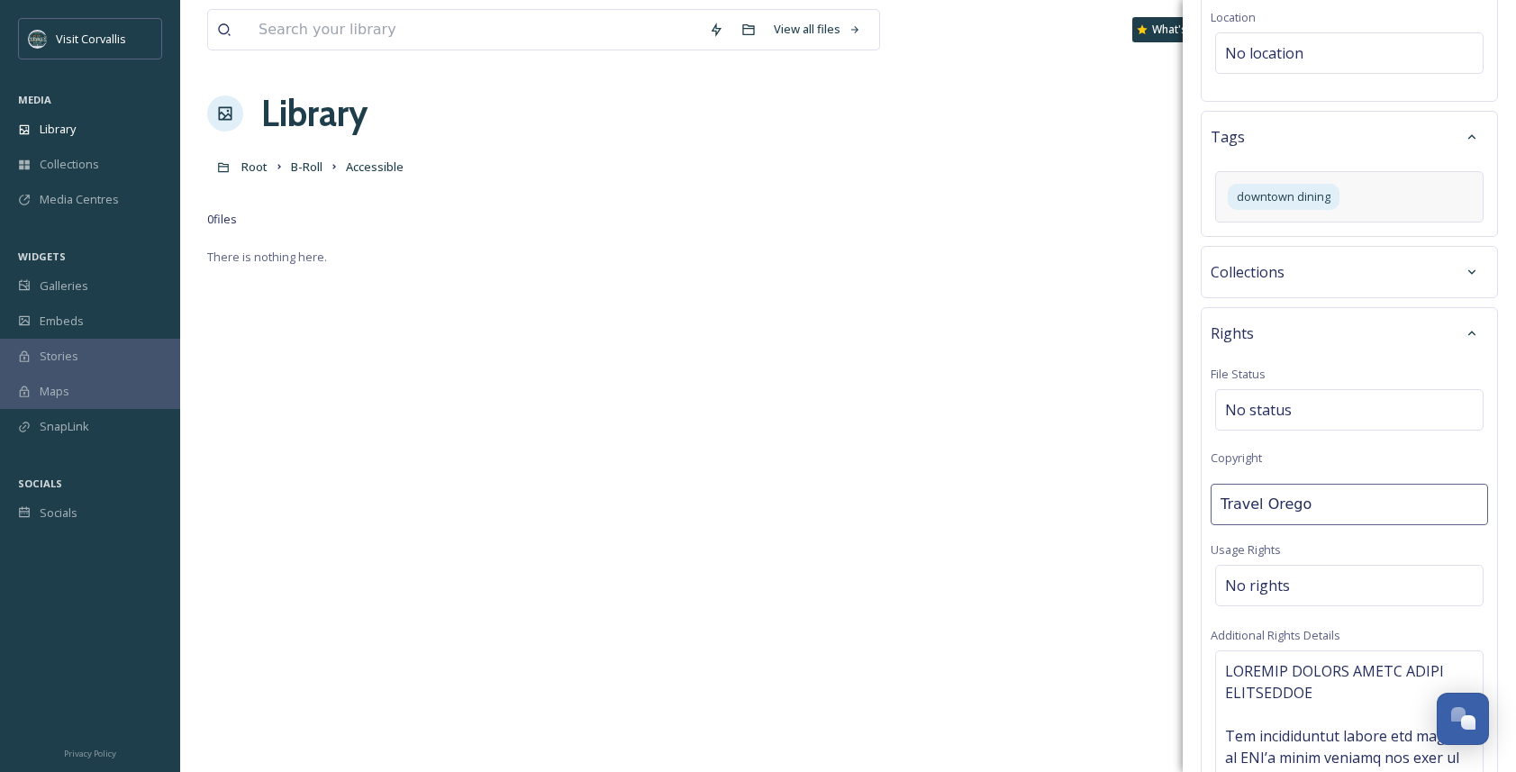
type input "Travel [US_STATE]"
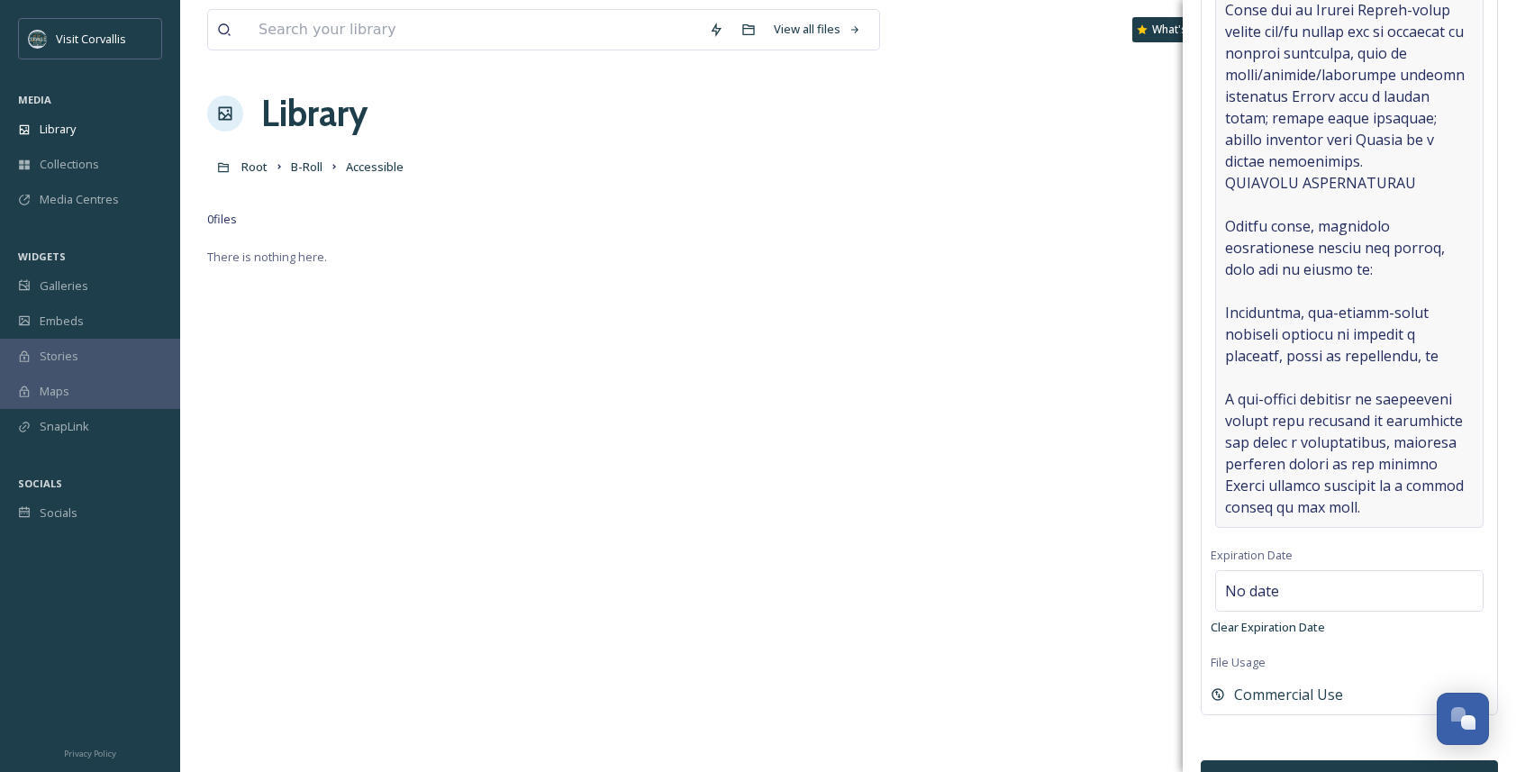
scroll to position [11, 0]
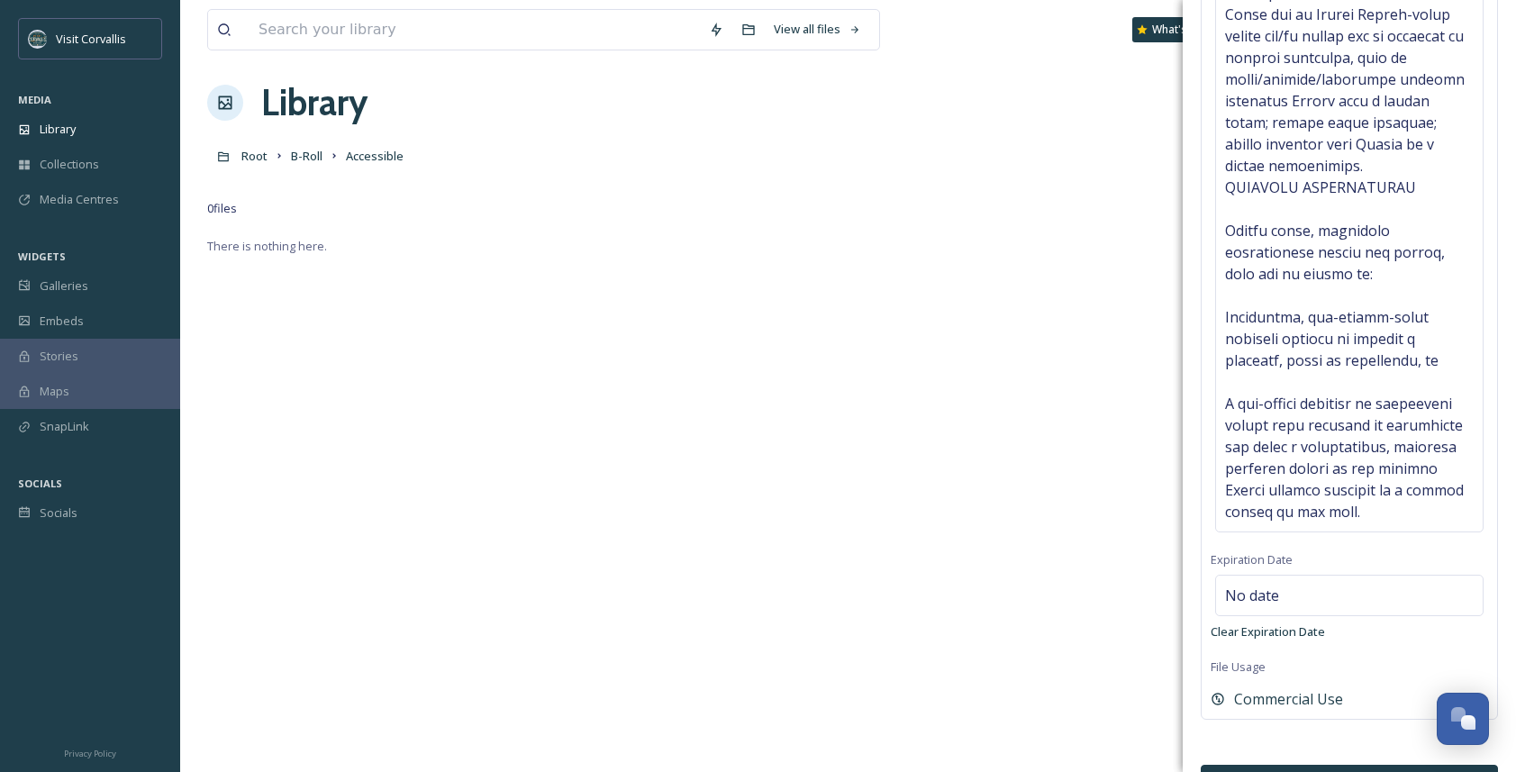
click at [1251, 609] on button "Bulk Edit" at bounding box center [1349, 783] width 297 height 37
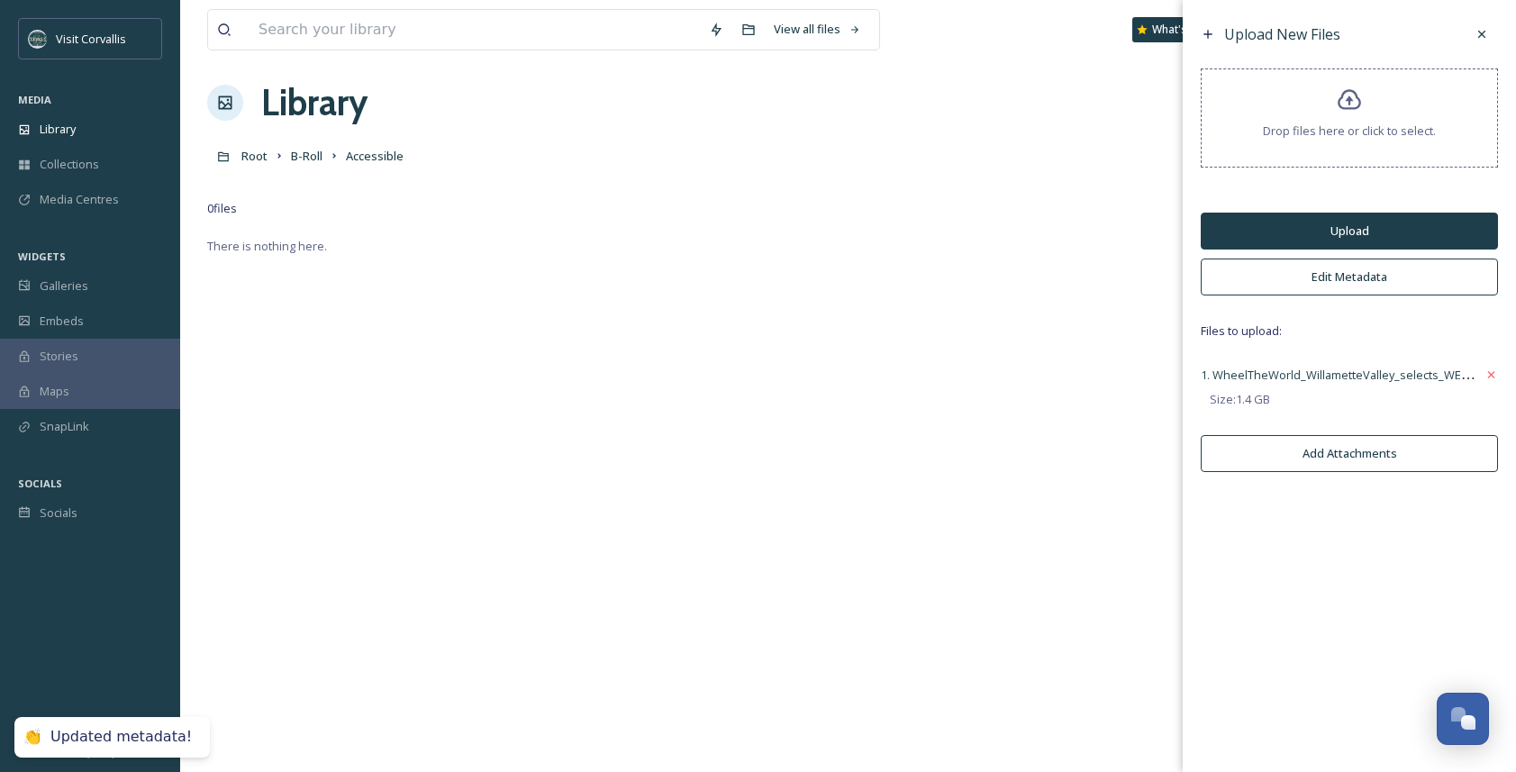
click at [1251, 233] on button "Upload" at bounding box center [1349, 231] width 297 height 37
